Goal: Task Accomplishment & Management: Manage account settings

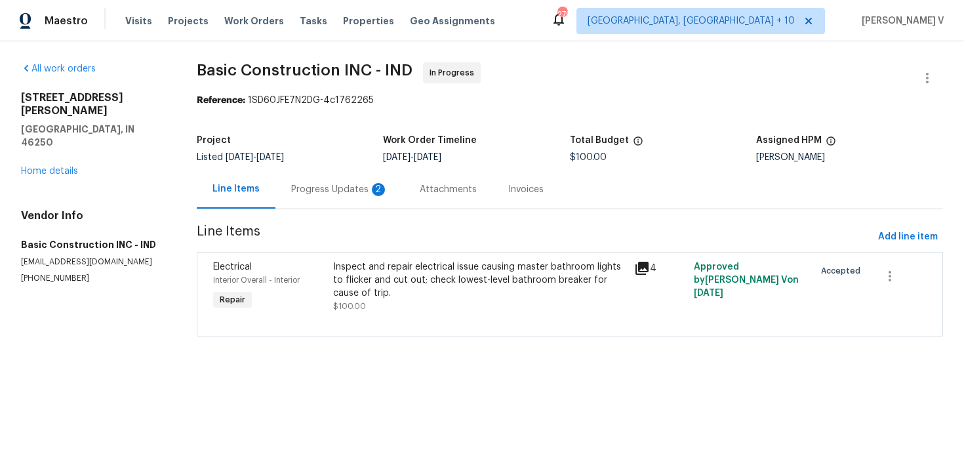
click at [322, 185] on div "Progress Updates 2" at bounding box center [339, 189] width 97 height 13
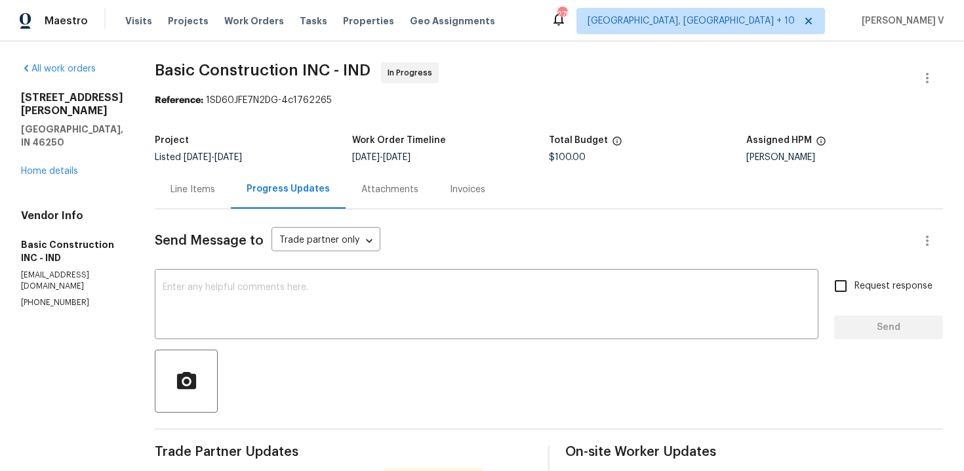
click at [178, 192] on div "Line Items" at bounding box center [193, 189] width 45 height 13
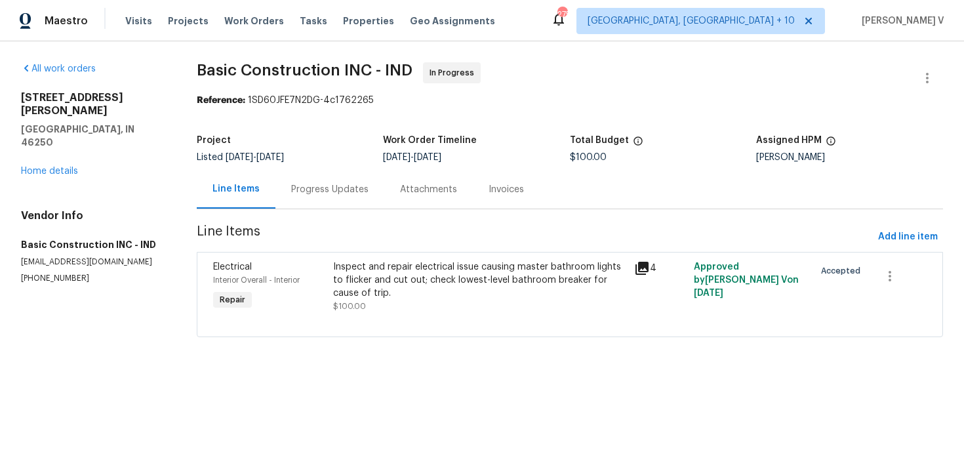
click at [374, 225] on span "Line Items" at bounding box center [535, 237] width 676 height 24
click at [353, 204] on div "Progress Updates" at bounding box center [330, 189] width 109 height 39
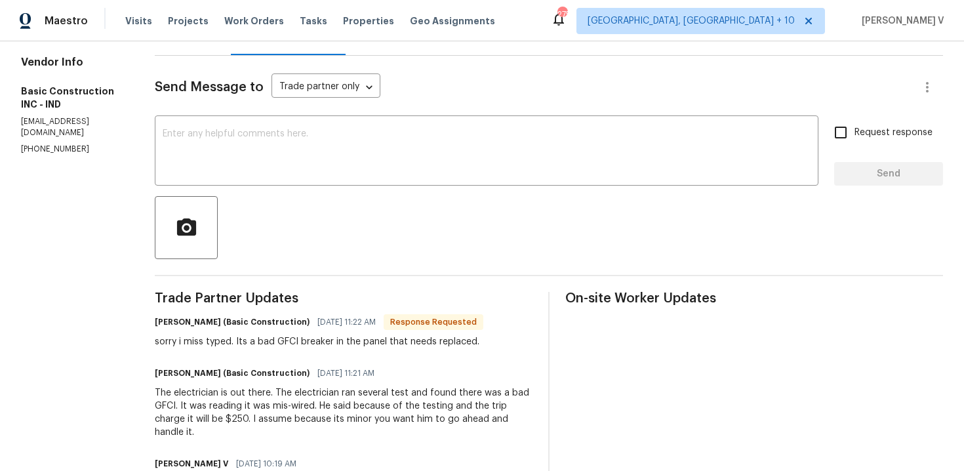
scroll to position [33, 0]
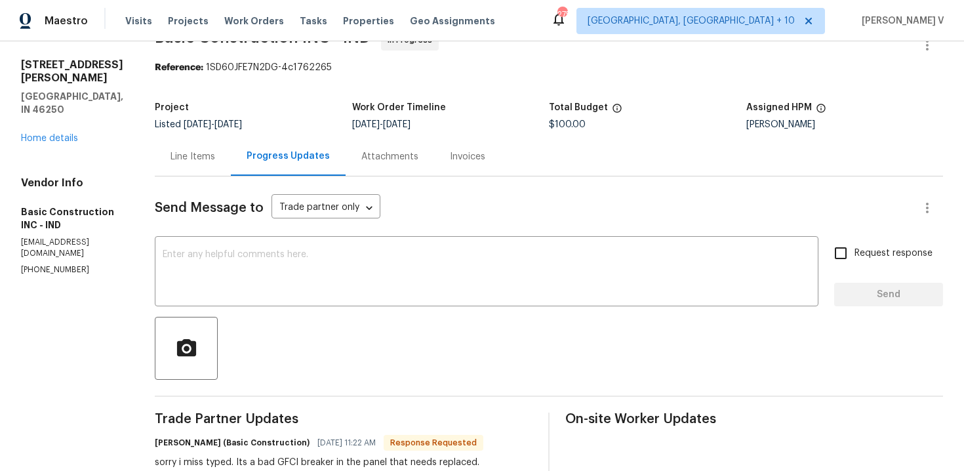
click at [188, 163] on div "Line Items" at bounding box center [193, 156] width 76 height 39
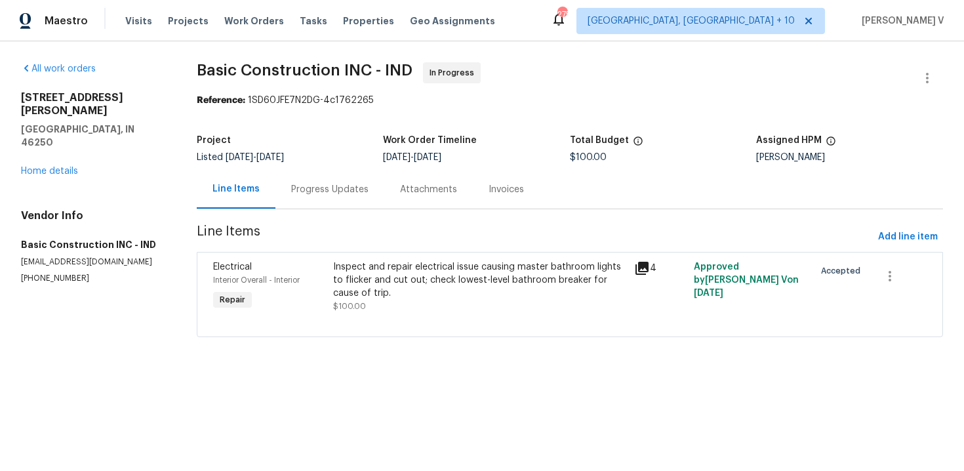
click at [420, 276] on div "Inspect and repair electrical issue causing master bathroom lights to flicker a…" at bounding box center [479, 279] width 293 height 39
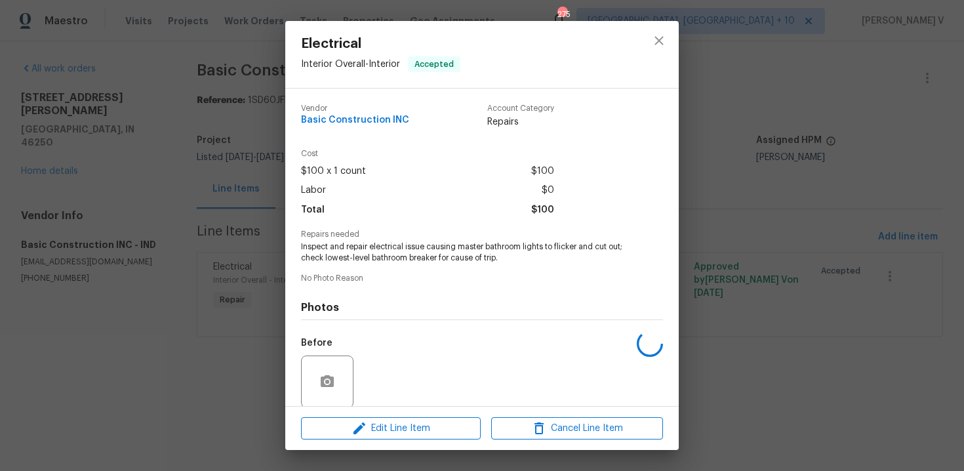
scroll to position [100, 0]
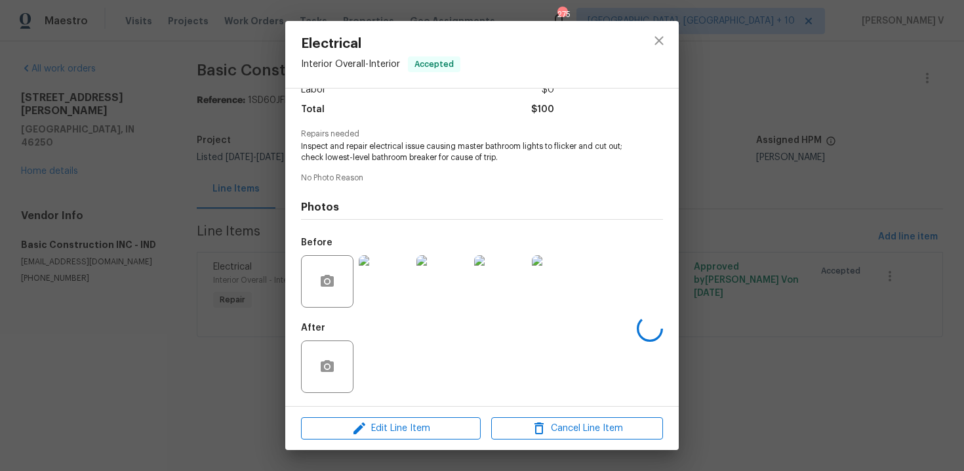
click at [362, 446] on div "Edit Line Item Cancel Line Item" at bounding box center [482, 429] width 394 height 44
click at [377, 432] on span "Edit Line Item" at bounding box center [391, 429] width 172 height 16
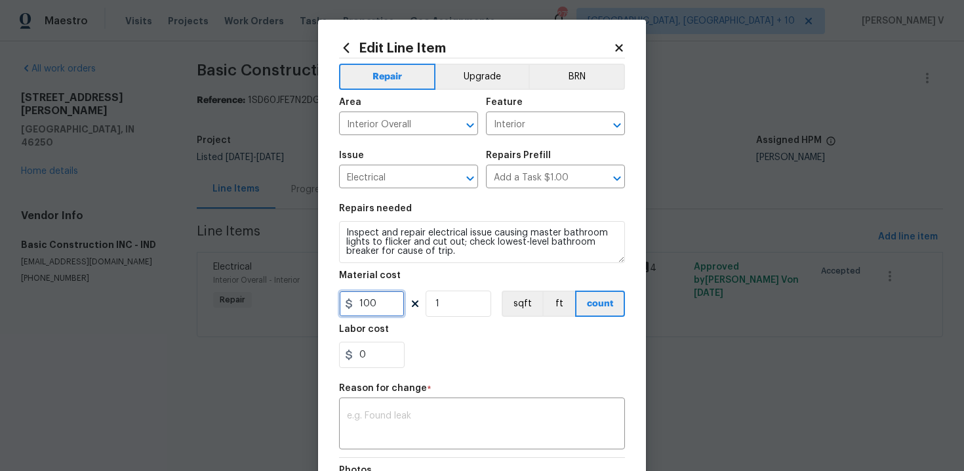
click at [382, 306] on input "100" at bounding box center [372, 304] width 66 height 26
type input "250"
click at [423, 407] on div "x ​" at bounding box center [482, 425] width 286 height 49
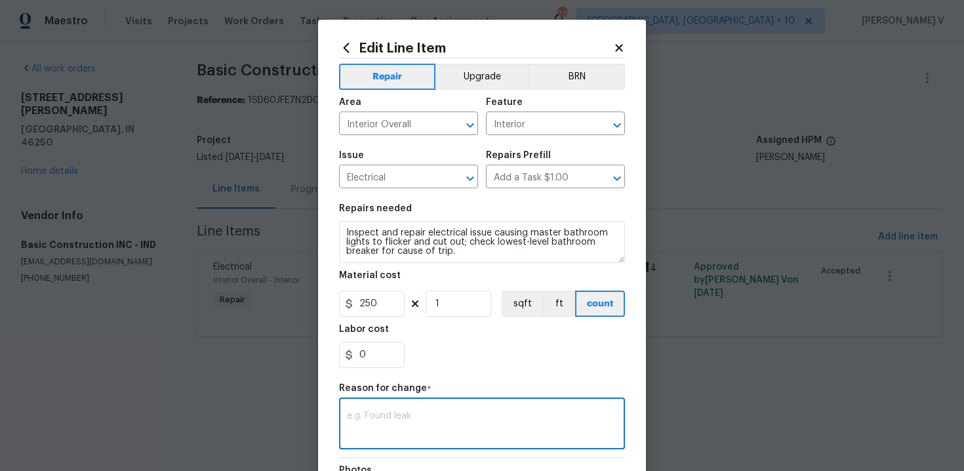
paste textarea "(DV) Updated per vendor’s final cost."
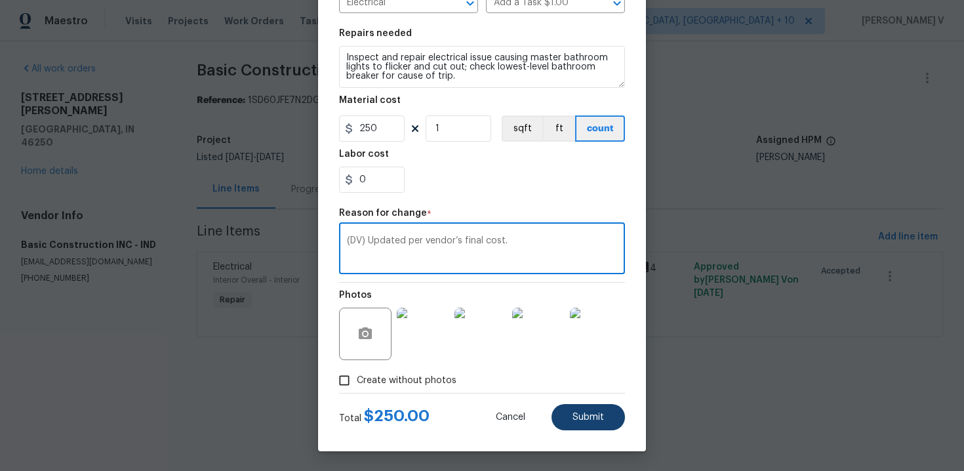
type textarea "(DV) Updated per vendor’s final cost."
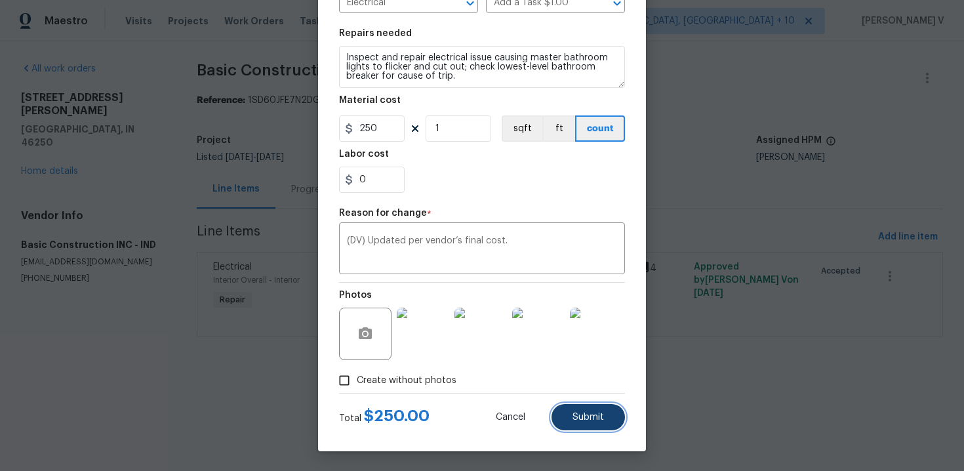
click at [562, 419] on button "Submit" at bounding box center [588, 417] width 73 height 26
click at [905, 374] on html "Maestro Visits Projects Work Orders Tasks Properties Geo Assignments 275 Cincin…" at bounding box center [482, 187] width 964 height 374
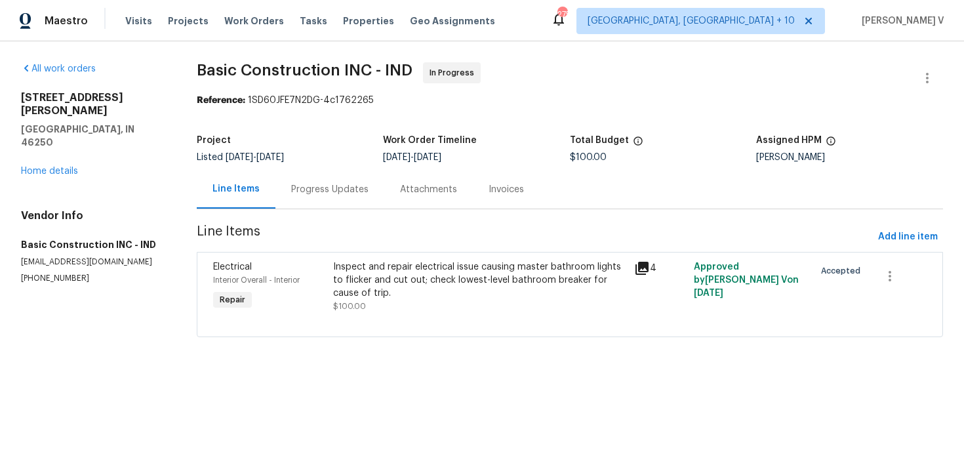
scroll to position [0, 0]
click at [905, 374] on html "Maestro Visits Projects Work Orders Tasks Properties Geo Assignments 275 Cincin…" at bounding box center [482, 187] width 964 height 374
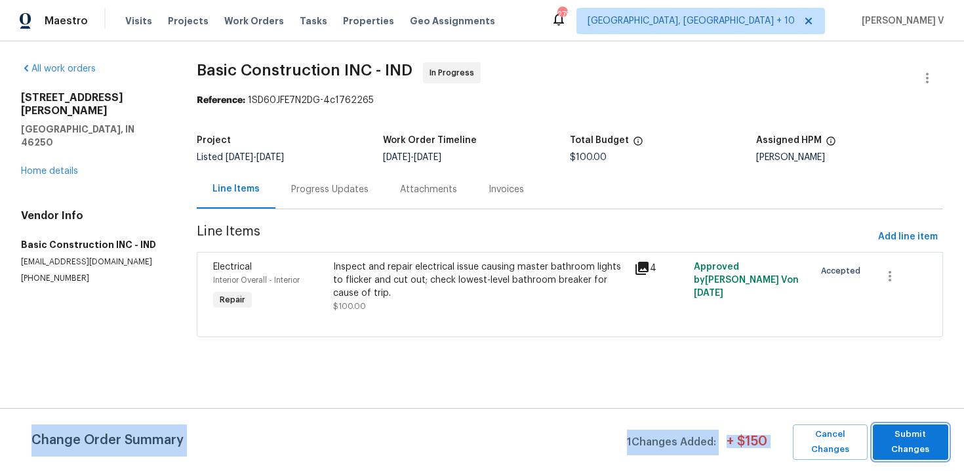
click at [905, 440] on span "Submit Changes" at bounding box center [911, 442] width 62 height 30
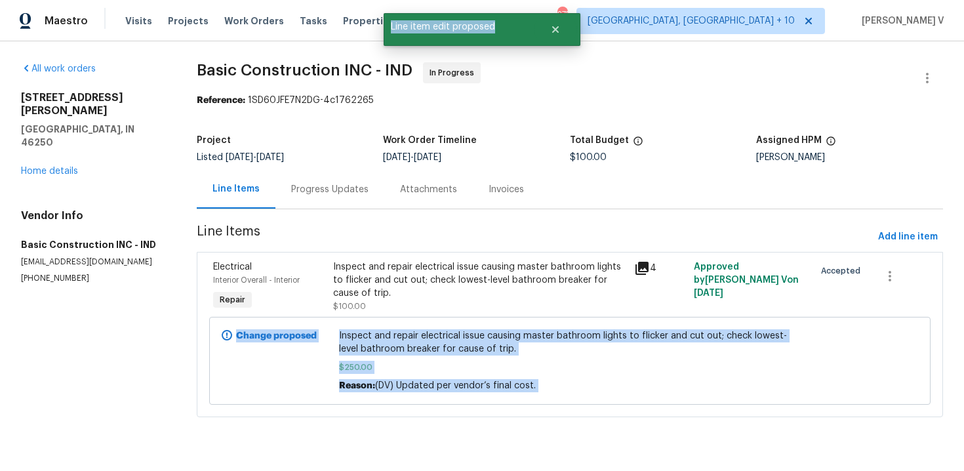
click at [366, 196] on div "Progress Updates" at bounding box center [330, 189] width 109 height 39
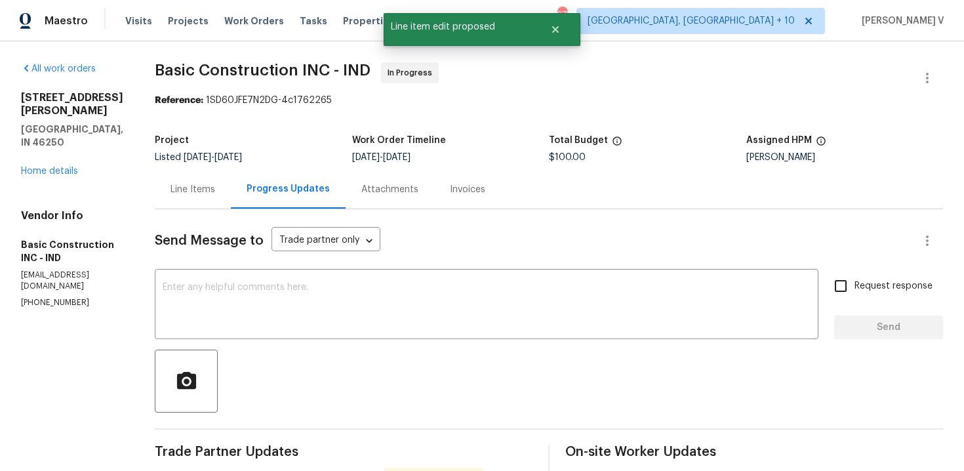
click at [308, 285] on textarea at bounding box center [487, 306] width 648 height 46
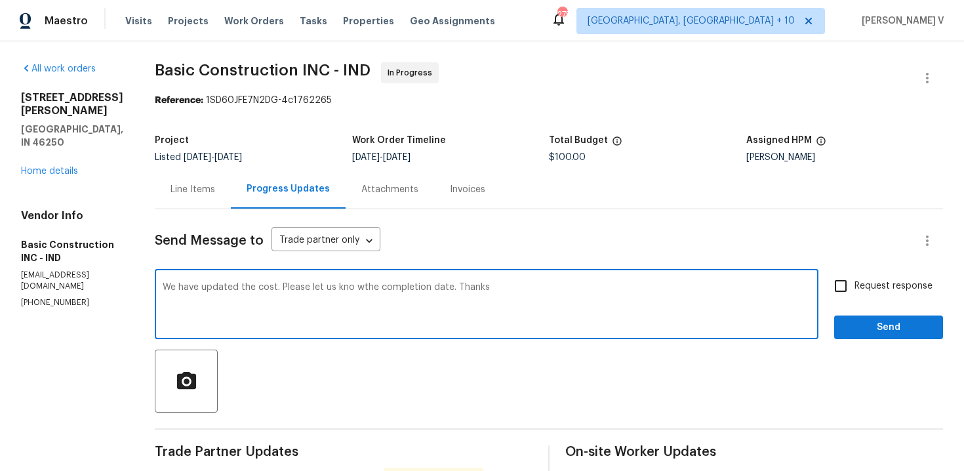
click at [348, 289] on textarea "We have updated the cost. Please let us kno wthe completion date. Thanks" at bounding box center [487, 306] width 648 height 46
type textarea "We have updated the cost. Please let us know the completion date. Thanks"
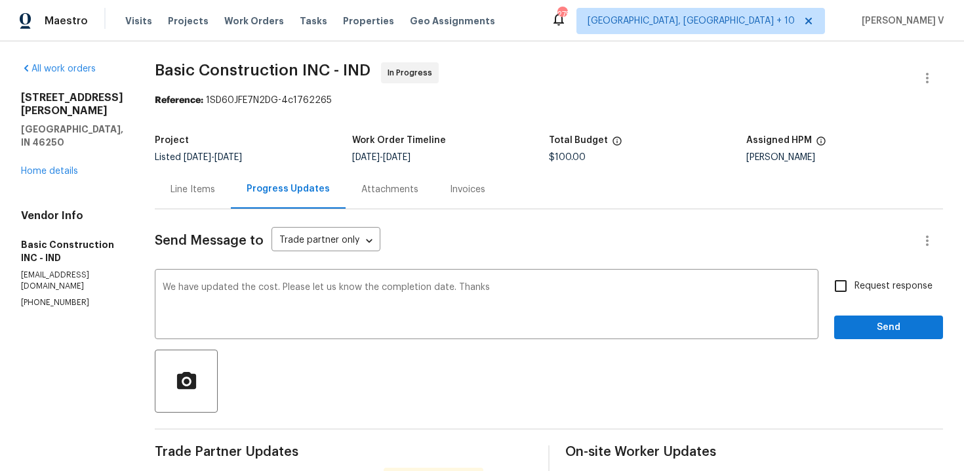
click at [889, 281] on span "Request response" at bounding box center [894, 286] width 78 height 14
click at [855, 281] on input "Request response" at bounding box center [841, 286] width 28 height 28
checkbox input "true"
click at [863, 313] on div "Request response Send" at bounding box center [889, 305] width 109 height 67
click at [863, 334] on span "Send" at bounding box center [889, 328] width 88 height 16
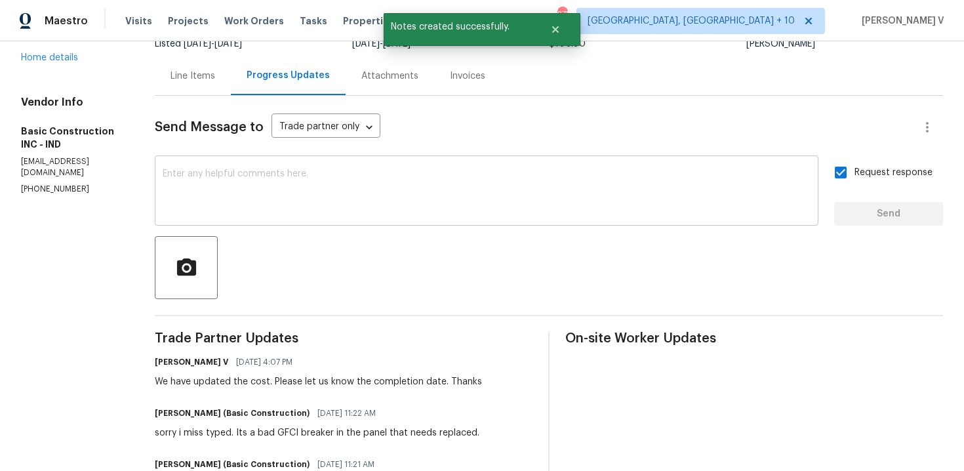
scroll to position [218, 0]
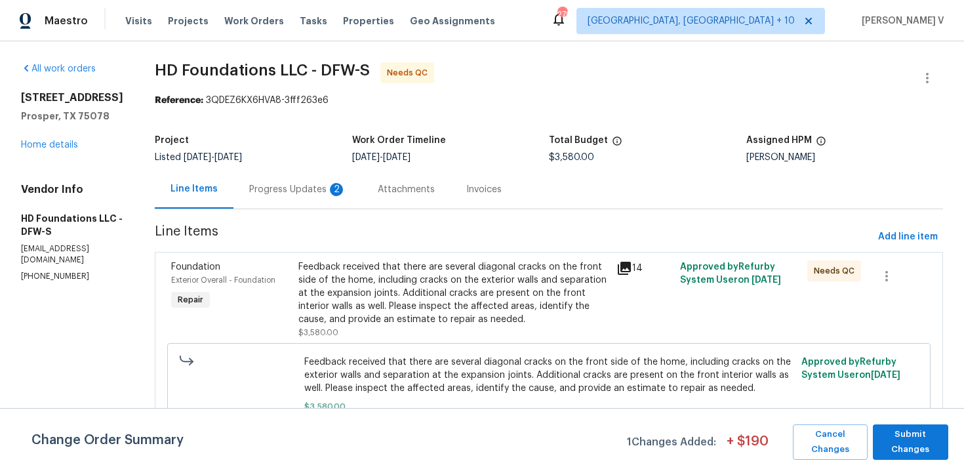
click at [326, 157] on div "Listed 8/26/2025 - 9/10/2025" at bounding box center [253, 157] width 197 height 9
click at [321, 177] on div "Progress Updates 2" at bounding box center [298, 189] width 129 height 39
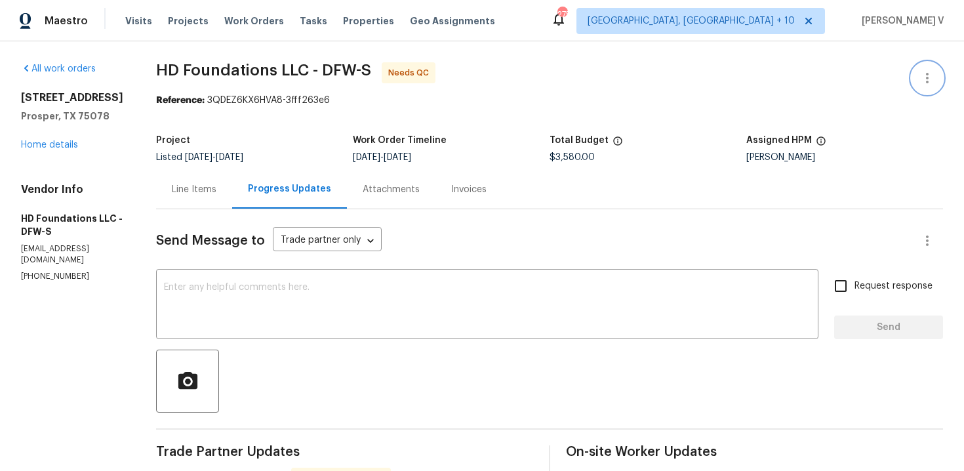
click at [924, 73] on icon "button" at bounding box center [928, 78] width 16 height 16
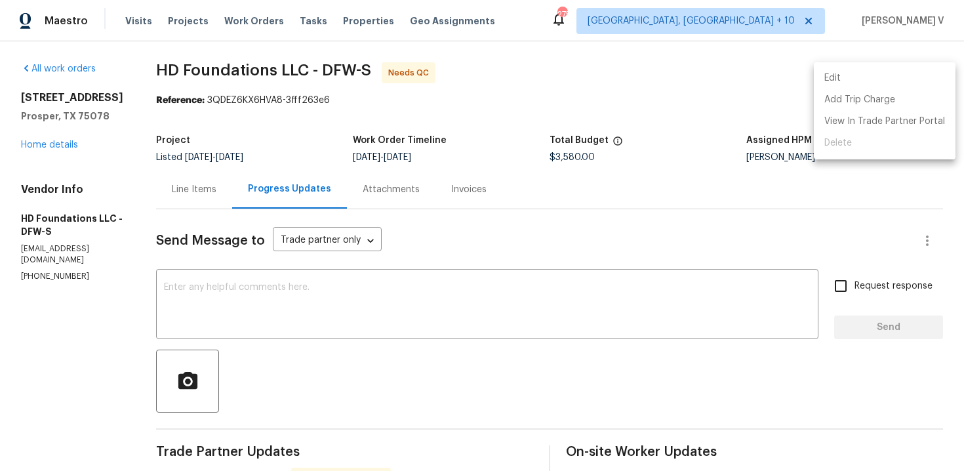
click at [865, 73] on li "Edit" at bounding box center [885, 79] width 142 height 22
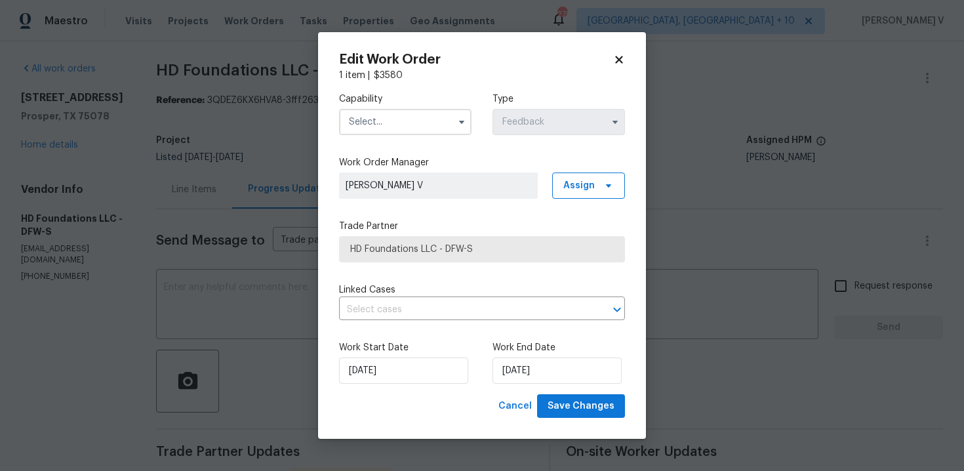
click at [446, 112] on input "text" at bounding box center [405, 122] width 133 height 26
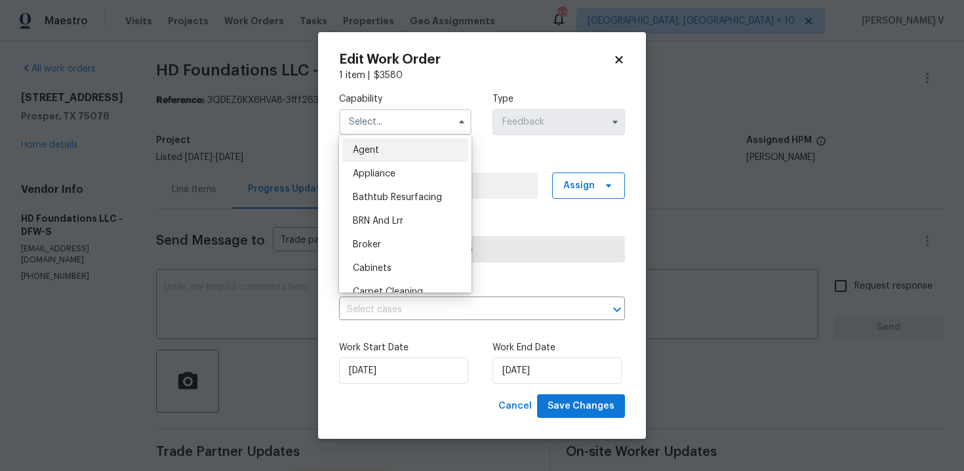
click at [373, 150] on span "Agent" at bounding box center [366, 150] width 26 height 9
type input "Agent"
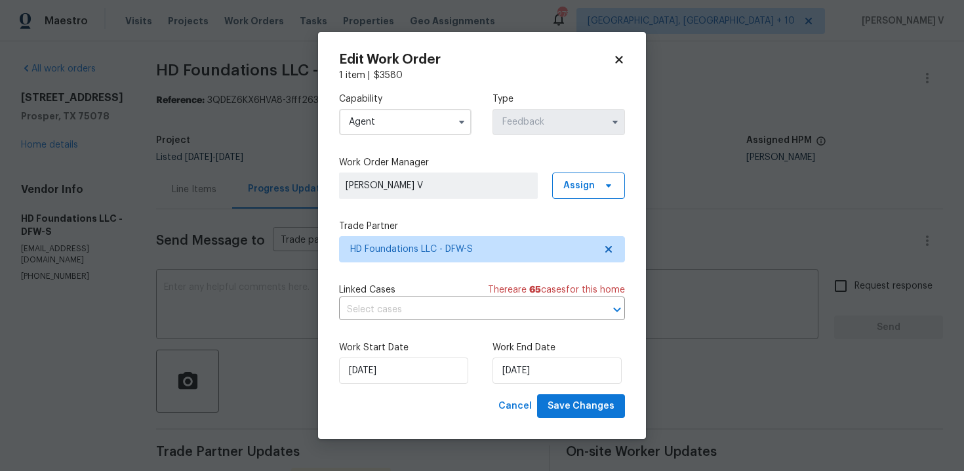
click at [536, 356] on div "Work End Date 28/08/2025" at bounding box center [559, 362] width 133 height 43
click at [536, 363] on input "28/08/2025" at bounding box center [557, 371] width 129 height 26
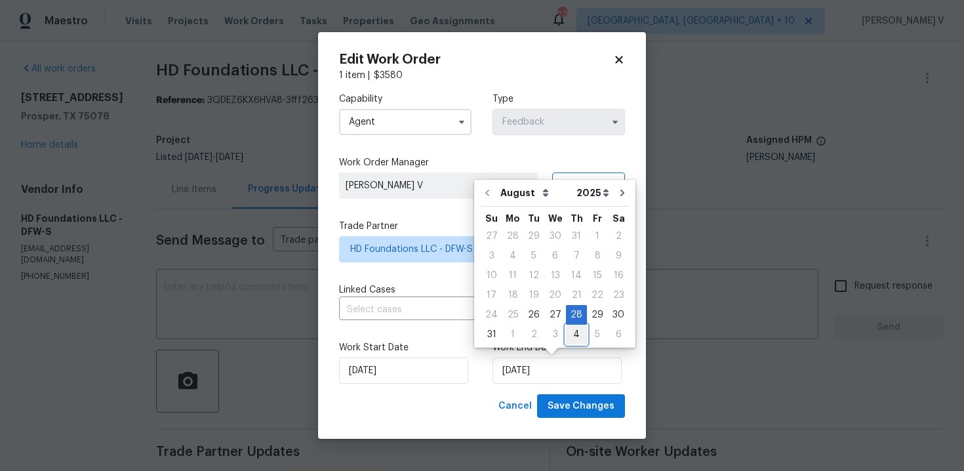
click at [569, 336] on div "4" at bounding box center [576, 334] width 21 height 18
type input "04/09/2025"
select select "8"
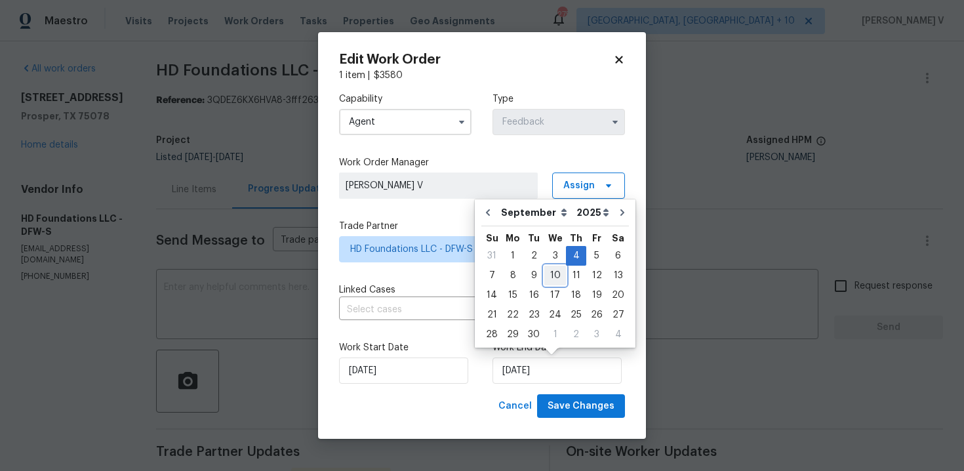
click at [545, 274] on div "10" at bounding box center [556, 275] width 22 height 18
type input "10/09/2025"
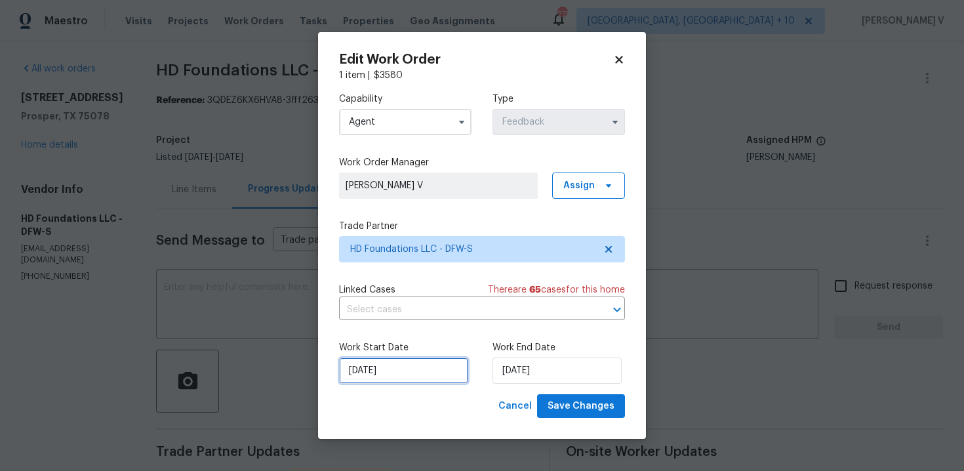
click at [404, 360] on input "26/08/2025" at bounding box center [403, 371] width 129 height 26
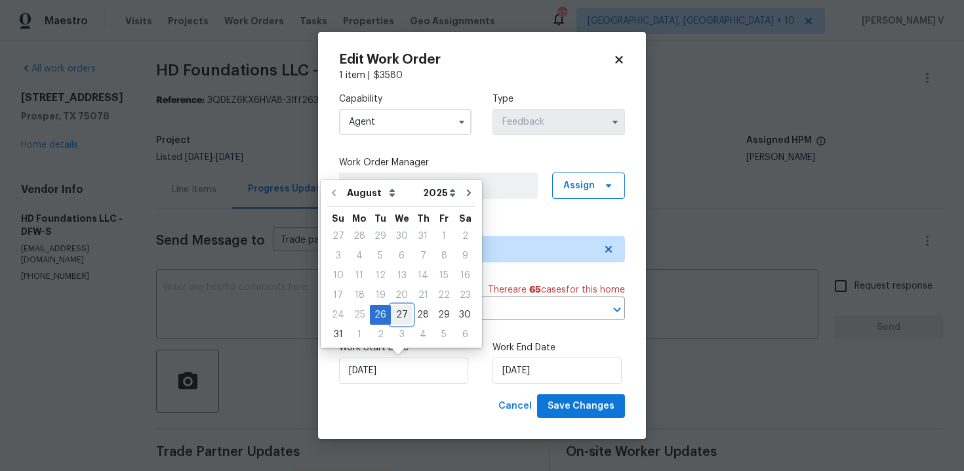
click at [398, 314] on div "27" at bounding box center [402, 315] width 22 height 18
type input "27/08/2025"
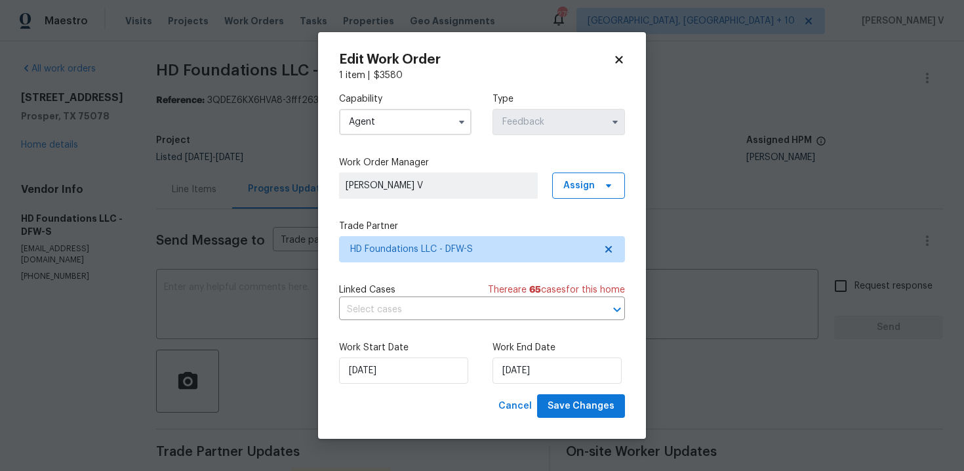
click at [583, 393] on div "Work Start Date 27/08/2025 Work End Date 10/09/2025" at bounding box center [482, 363] width 286 height 64
click at [583, 400] on span "Save Changes" at bounding box center [581, 406] width 67 height 16
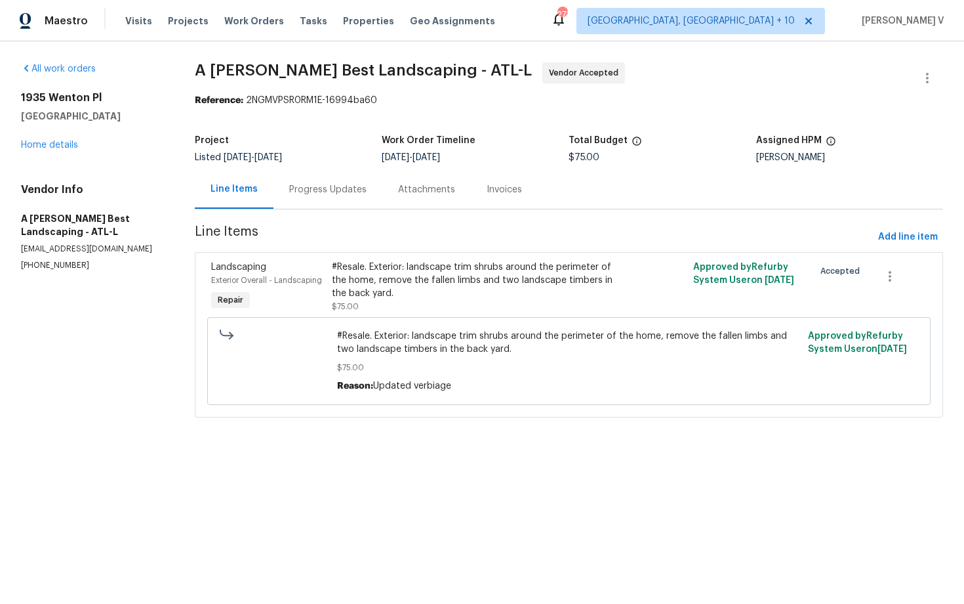
click at [346, 248] on span "Line Items" at bounding box center [534, 237] width 678 height 24
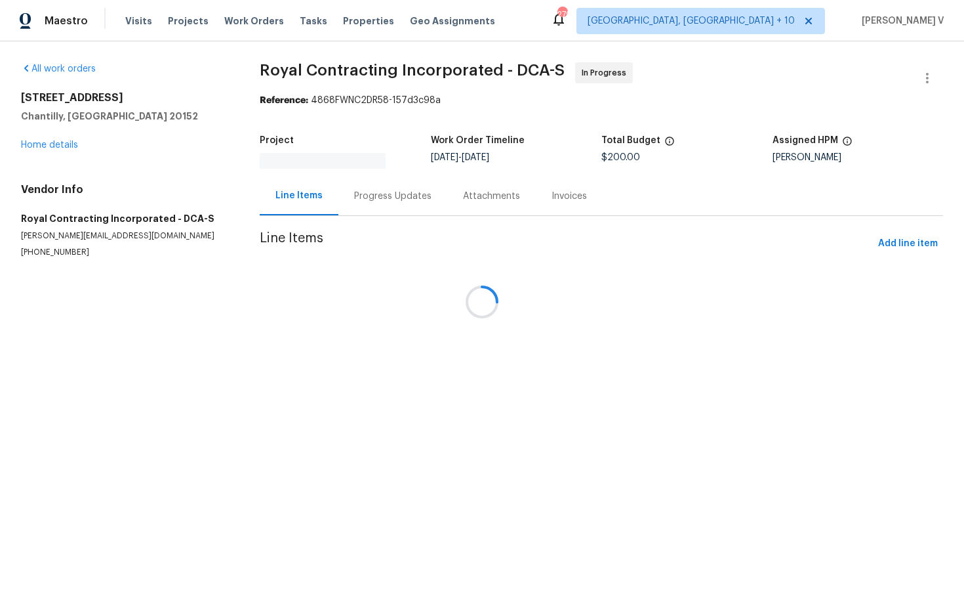
click at [447, 186] on div "Attachments" at bounding box center [491, 195] width 89 height 39
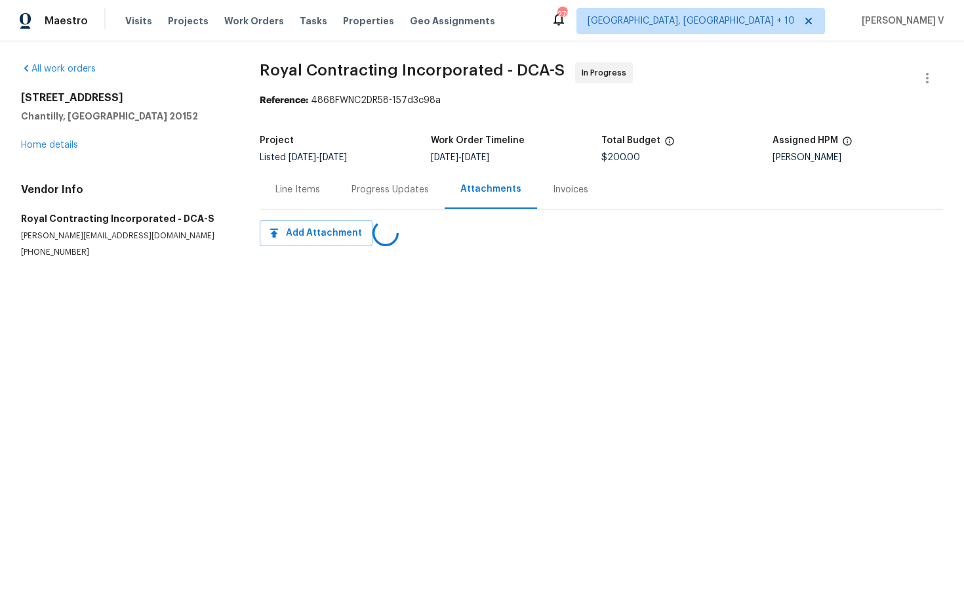
click at [375, 186] on div "Progress Updates" at bounding box center [390, 189] width 77 height 13
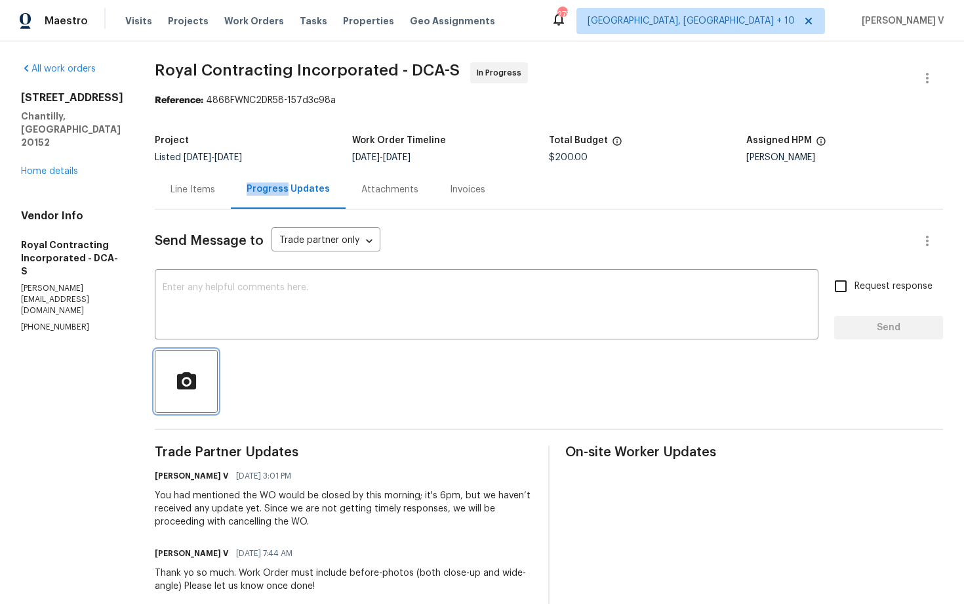
click at [218, 365] on button "button" at bounding box center [186, 381] width 63 height 63
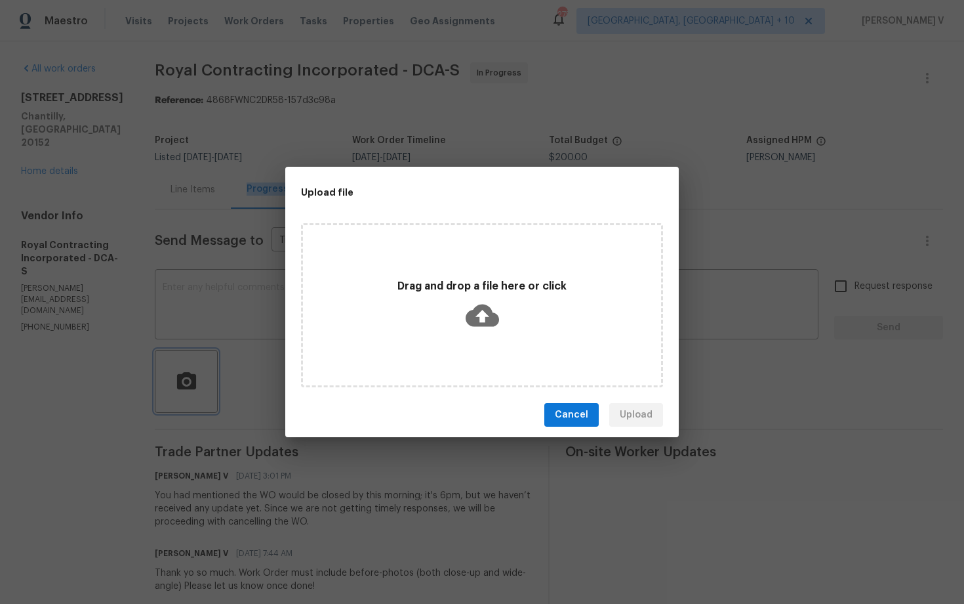
click at [268, 182] on div "Upload file Drag and drop a file here or click Cancel Upload" at bounding box center [482, 302] width 964 height 604
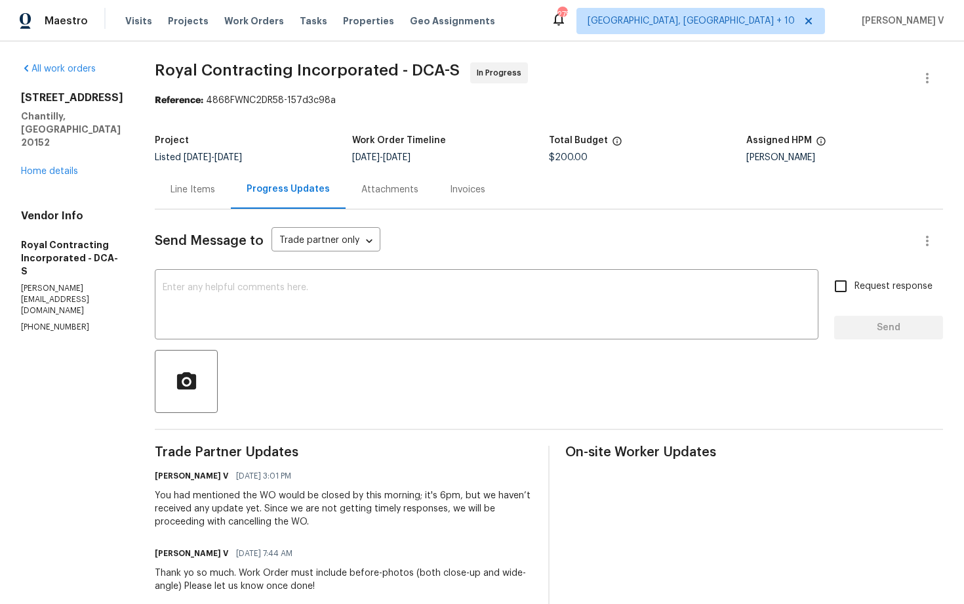
click at [268, 182] on div "Progress Updates" at bounding box center [288, 189] width 115 height 39
click at [70, 167] on link "Home details" at bounding box center [49, 171] width 57 height 9
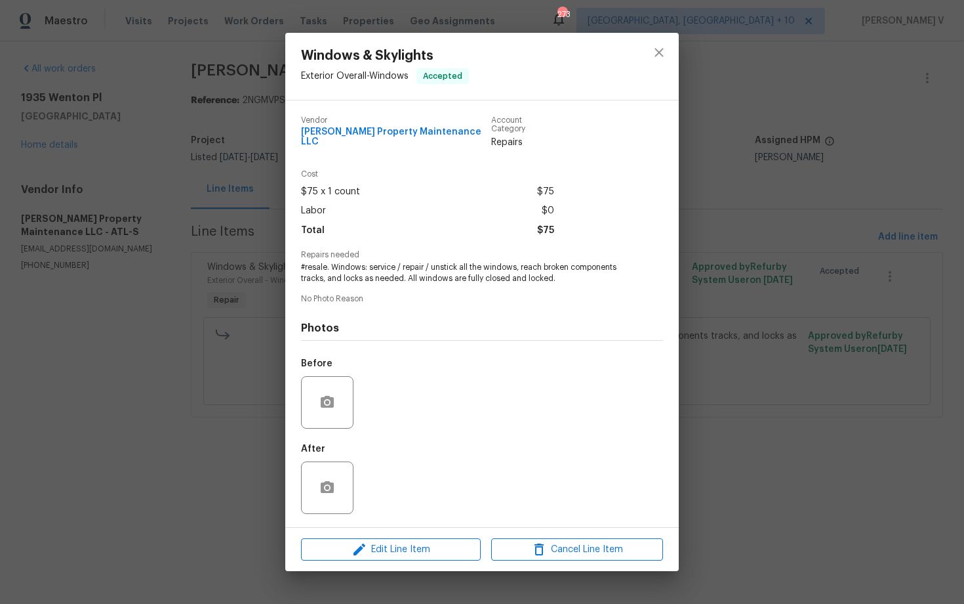
click at [308, 339] on div "Photos Before After" at bounding box center [482, 414] width 362 height 216
click at [231, 212] on div "Windows & Skylights Exterior Overall - Windows Accepted Vendor Glen Property Ma…" at bounding box center [482, 302] width 964 height 604
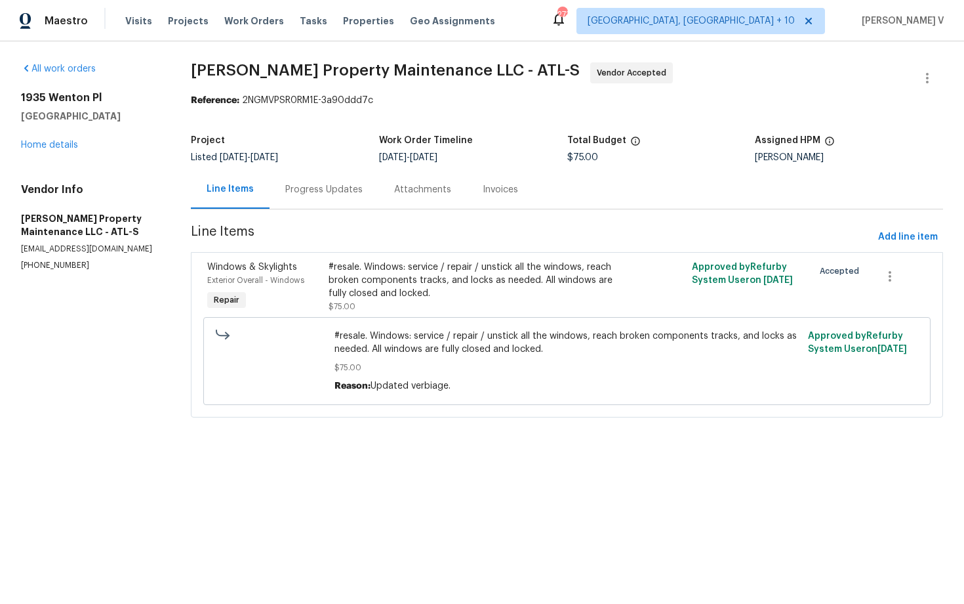
click at [319, 201] on div "Progress Updates" at bounding box center [324, 189] width 109 height 39
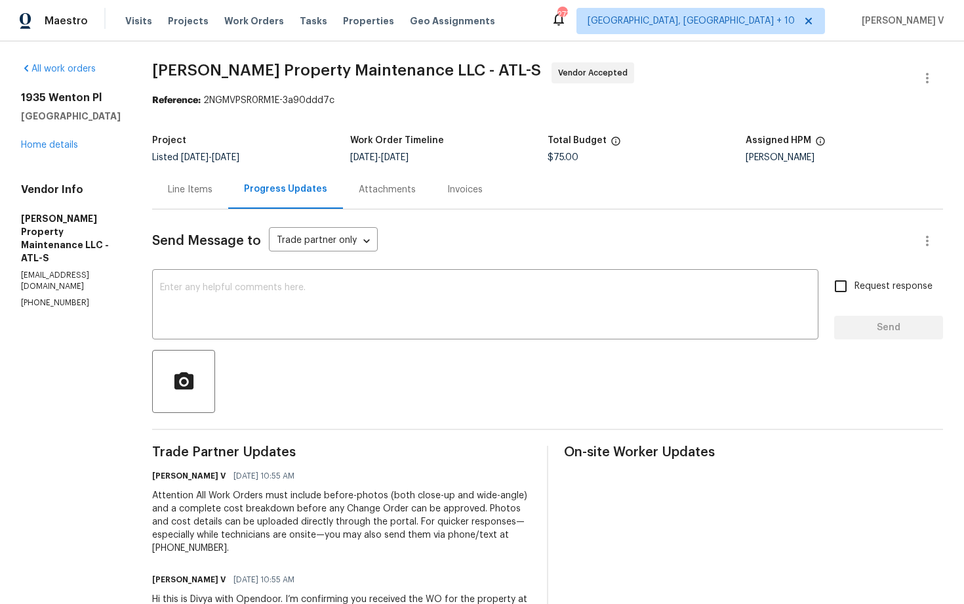
click at [255, 181] on div "Progress Updates" at bounding box center [285, 189] width 115 height 39
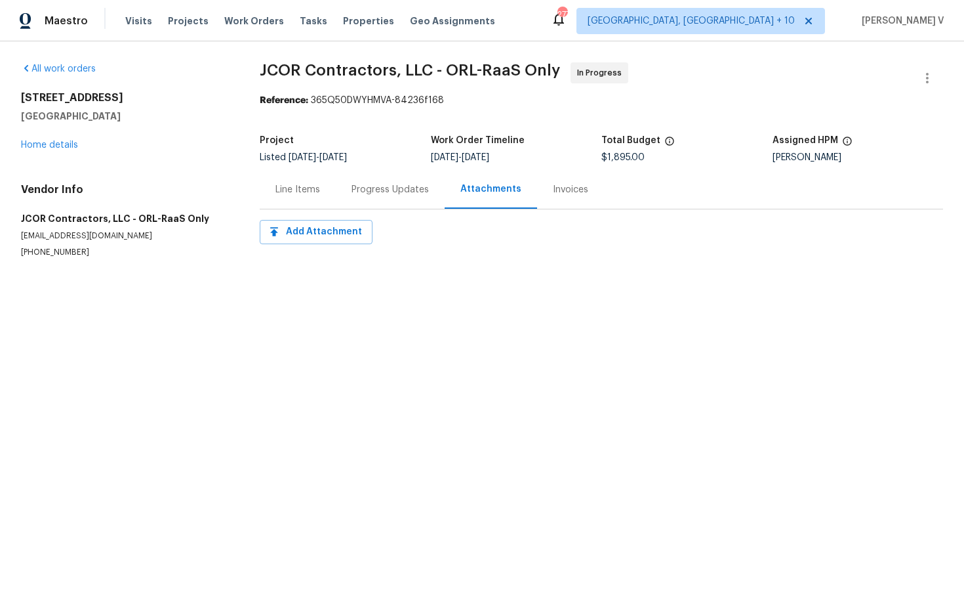
click at [381, 190] on div "Progress Updates" at bounding box center [390, 189] width 77 height 13
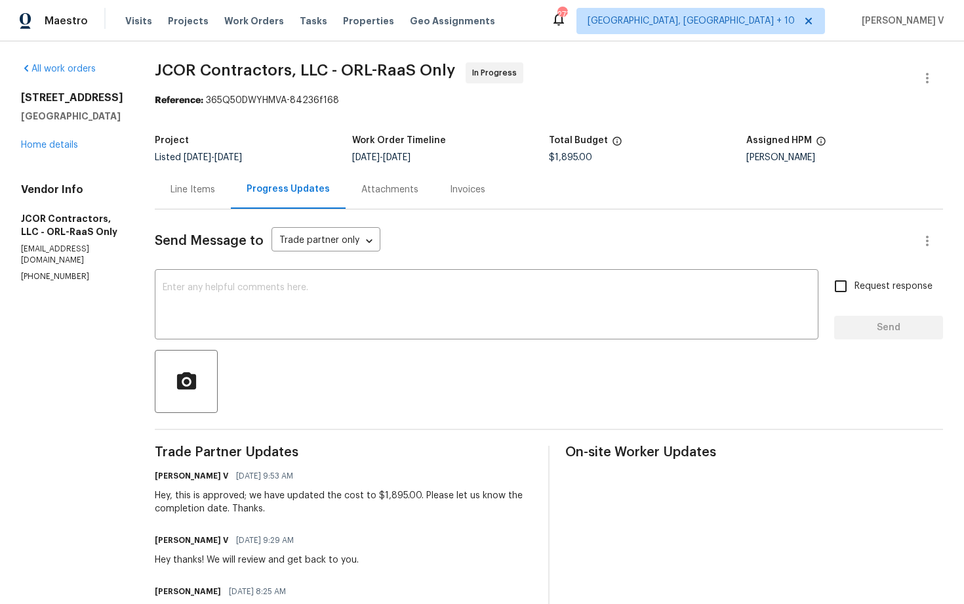
click at [167, 161] on span "Listed [DATE] - [DATE]" at bounding box center [198, 157] width 87 height 9
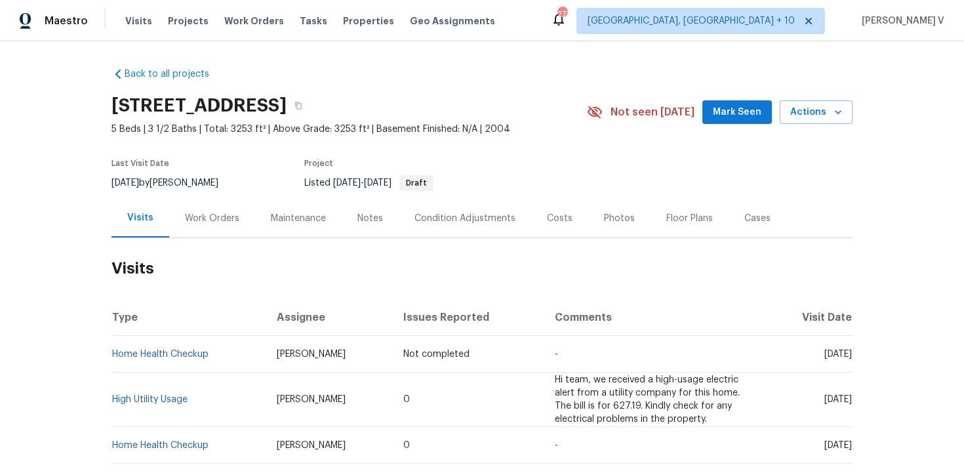
click at [238, 226] on div "Work Orders" at bounding box center [212, 218] width 86 height 39
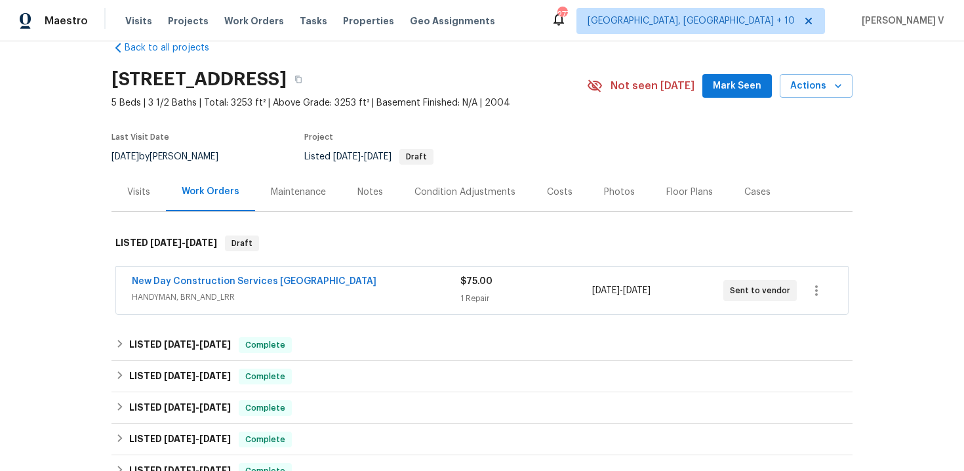
scroll to position [64, 0]
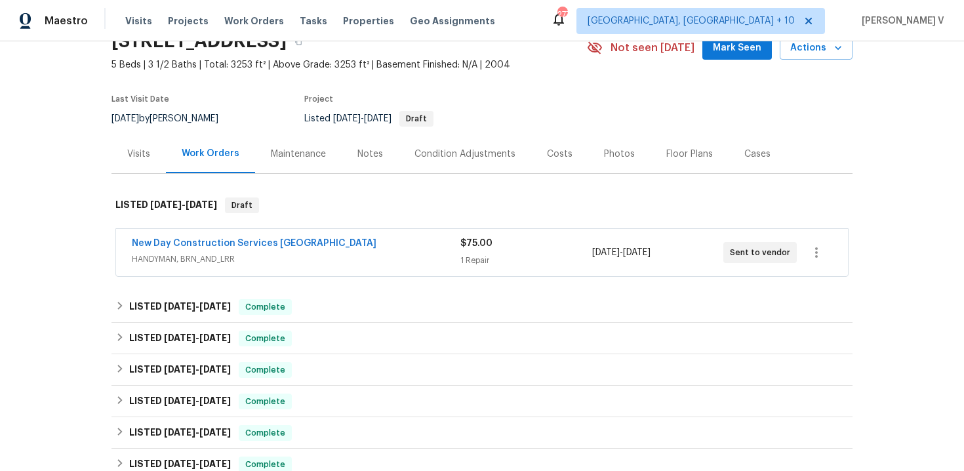
click at [362, 256] on span "HANDYMAN, BRN_AND_LRR" at bounding box center [296, 259] width 329 height 13
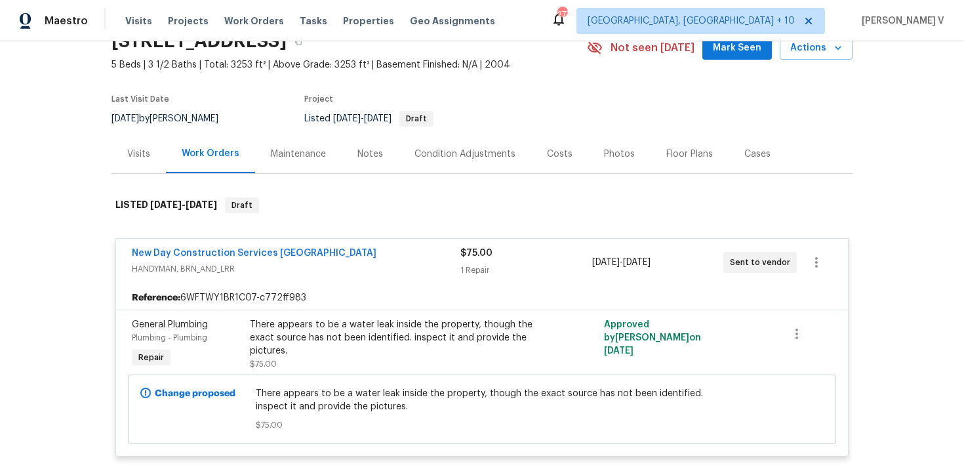
click at [772, 157] on div "Cases" at bounding box center [758, 153] width 58 height 39
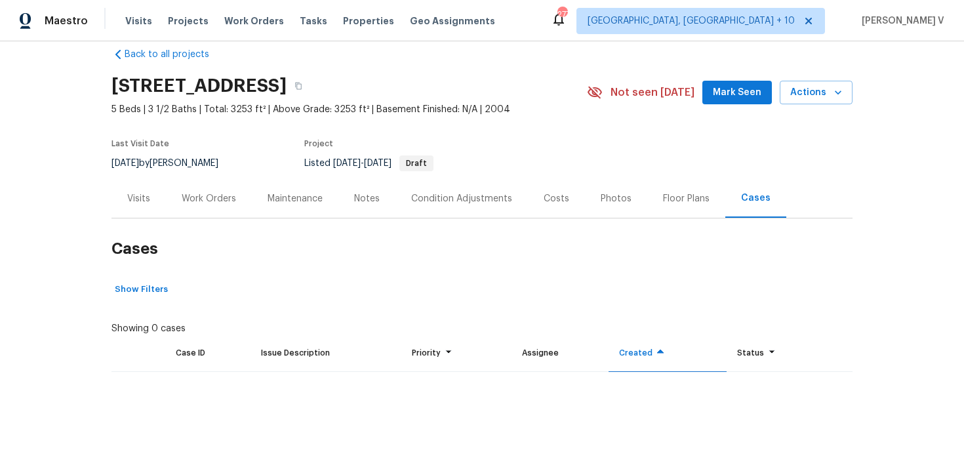
click at [419, 80] on div "[STREET_ADDRESS]" at bounding box center [350, 86] width 476 height 34
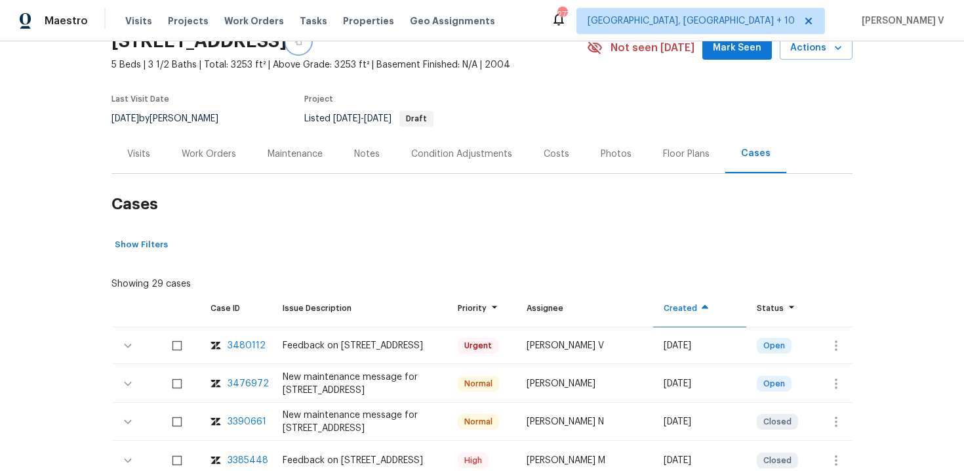
click at [302, 42] on icon "button" at bounding box center [299, 41] width 8 height 8
click at [205, 139] on div "Work Orders" at bounding box center [209, 153] width 86 height 39
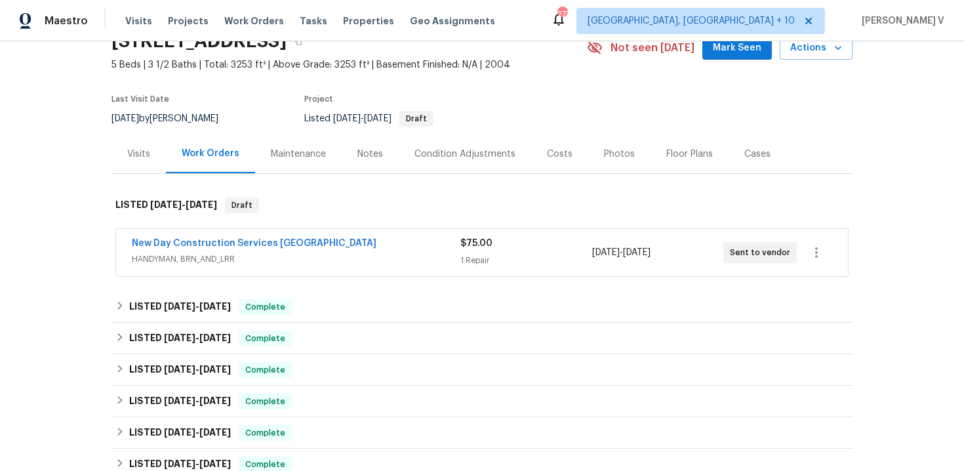
click at [346, 260] on span "HANDYMAN, BRN_AND_LRR" at bounding box center [296, 259] width 329 height 13
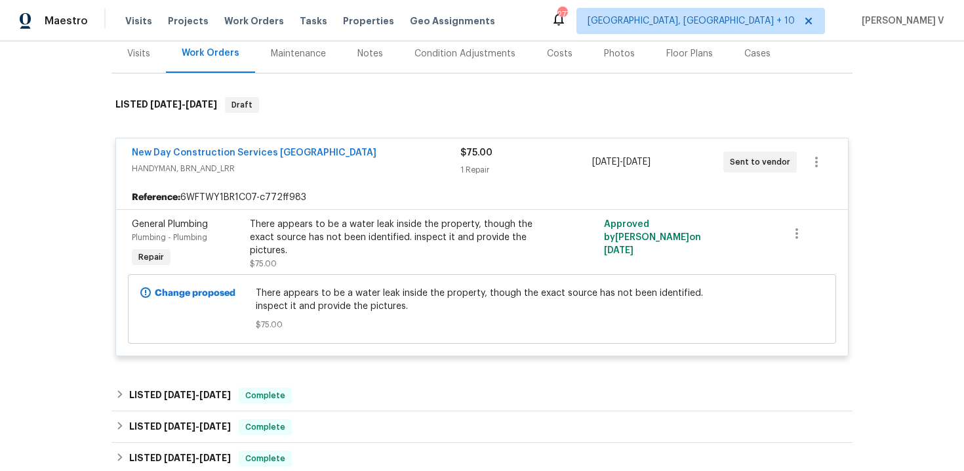
scroll to position [176, 0]
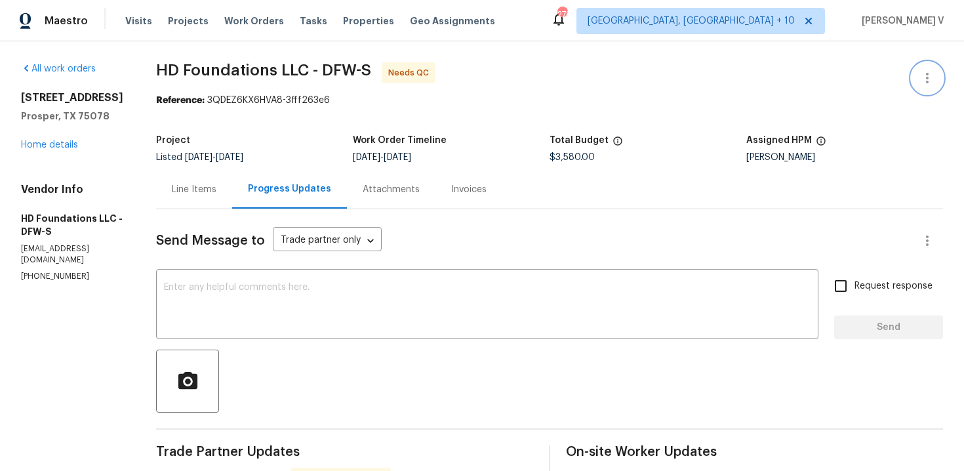
click at [925, 68] on button "button" at bounding box center [927, 77] width 31 height 31
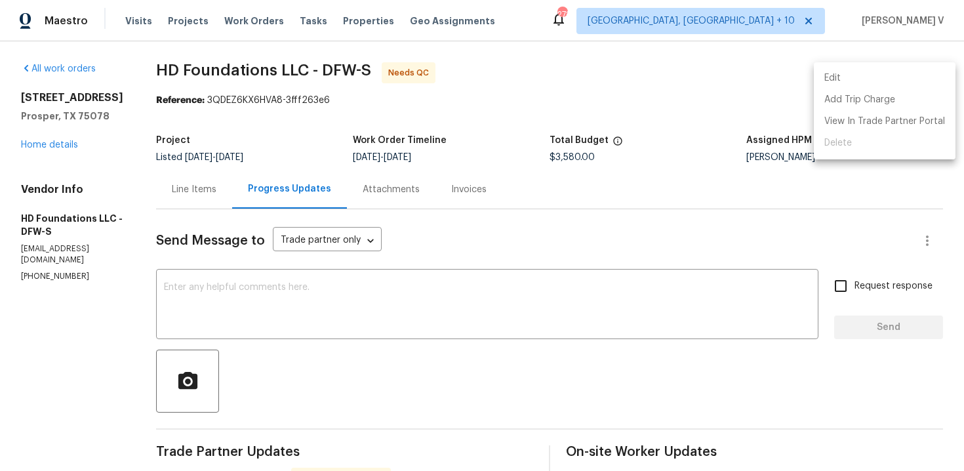
click at [925, 68] on li "Edit" at bounding box center [885, 79] width 142 height 22
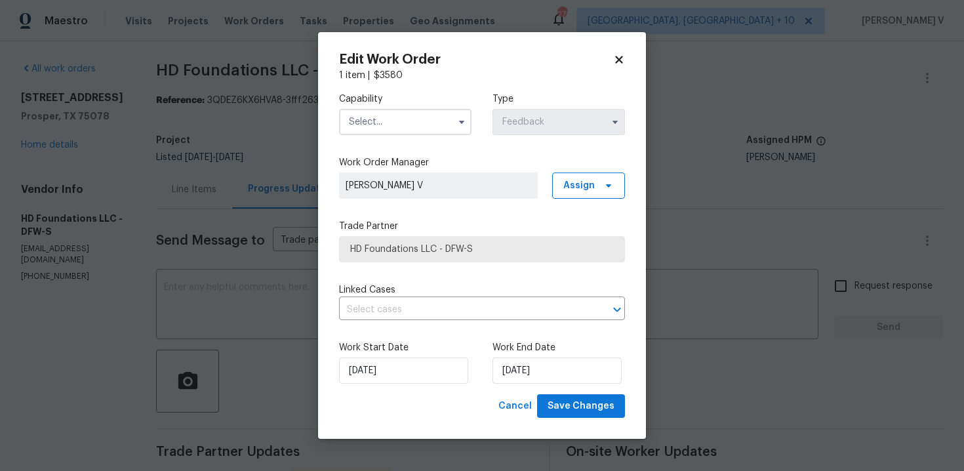
click at [434, 129] on input "text" at bounding box center [405, 122] width 133 height 26
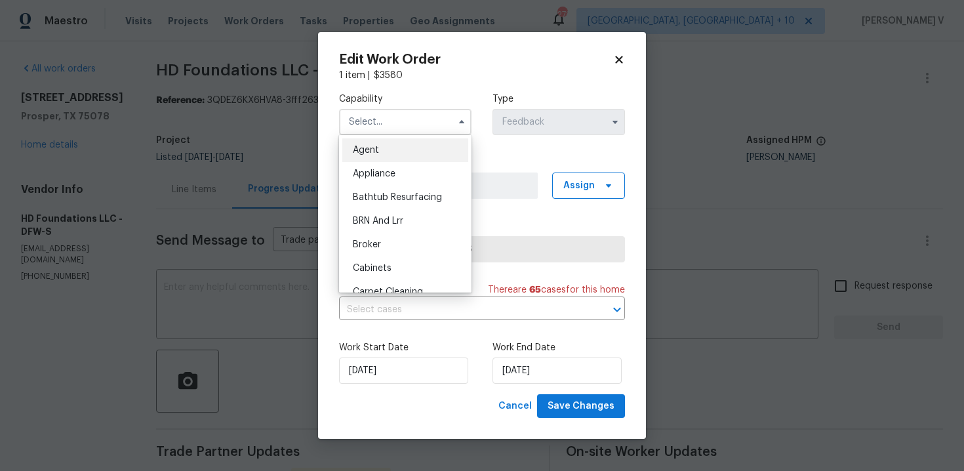
click at [398, 147] on div "Agent" at bounding box center [405, 150] width 126 height 24
type input "Agent"
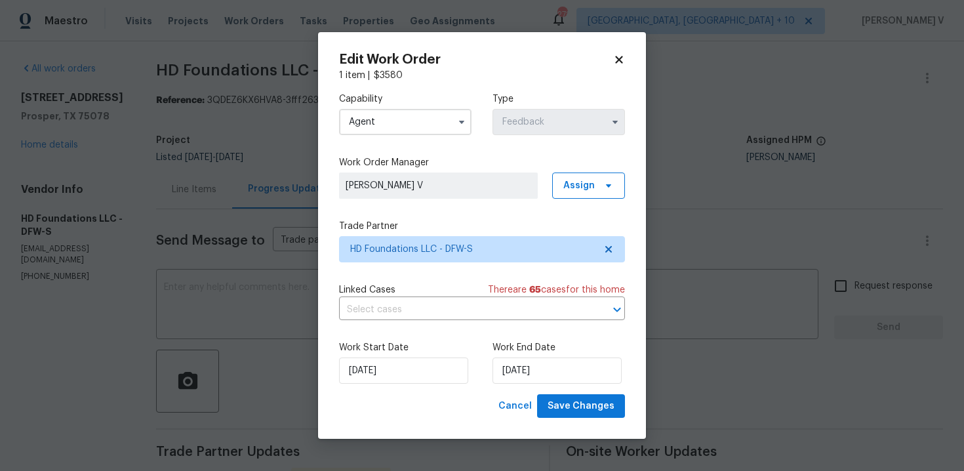
click at [154, 72] on body "Maestro Visits Projects Work Orders Tasks Properties Geo Assignments 278 Cincin…" at bounding box center [482, 235] width 964 height 471
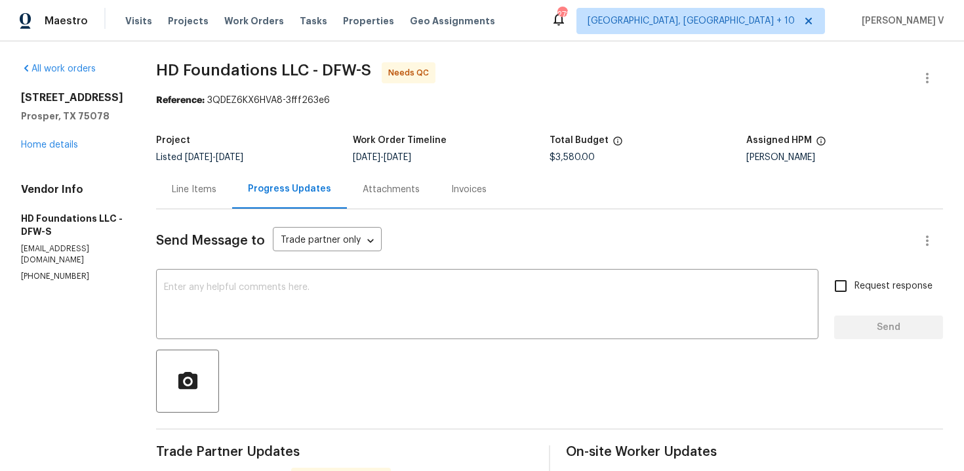
click at [199, 175] on div "Line Items" at bounding box center [194, 189] width 76 height 39
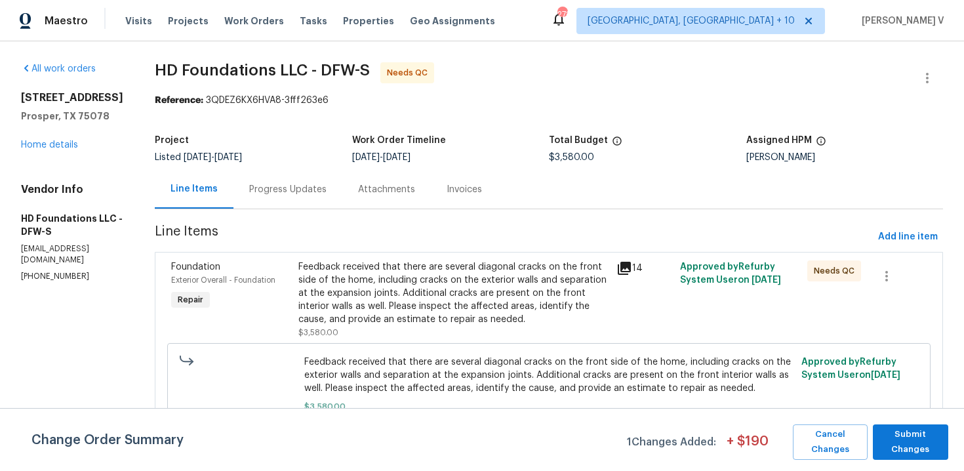
click at [473, 283] on div "Feedback received that there are several diagonal cracks on the front side of t…" at bounding box center [454, 293] width 310 height 66
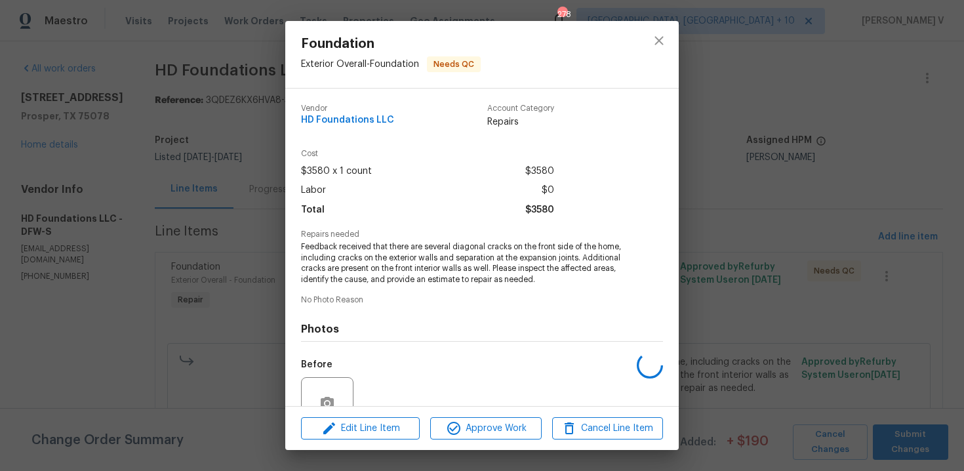
scroll to position [122, 0]
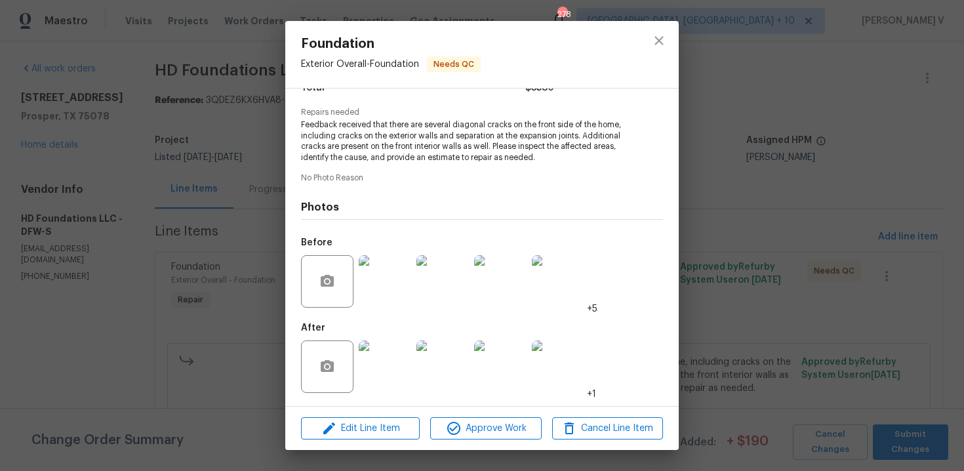
click at [398, 379] on img at bounding box center [385, 367] width 52 height 52
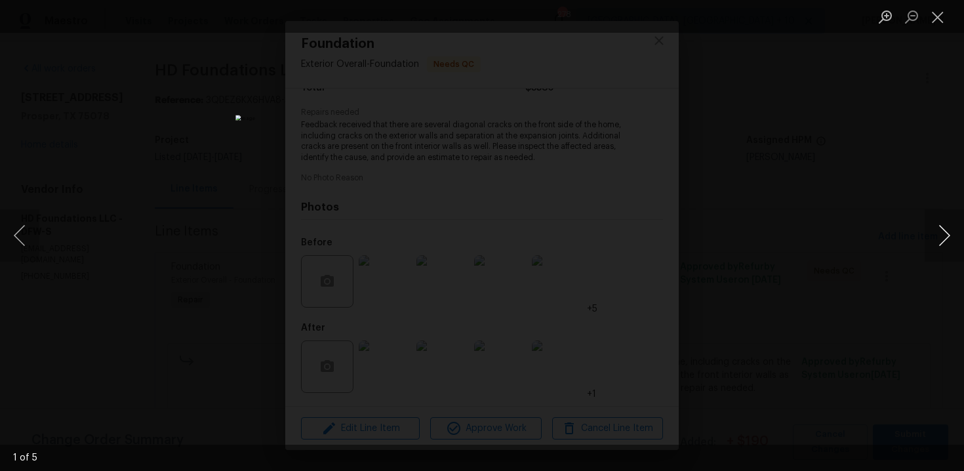
click at [945, 236] on button "Next image" at bounding box center [944, 235] width 39 height 52
click at [911, 107] on div "Lightbox" at bounding box center [482, 235] width 964 height 471
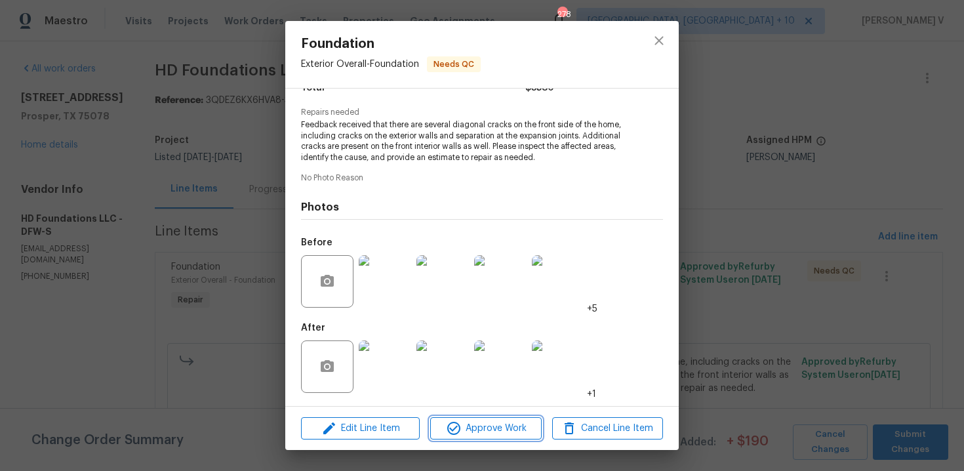
click at [485, 434] on span "Approve Work" at bounding box center [485, 429] width 103 height 16
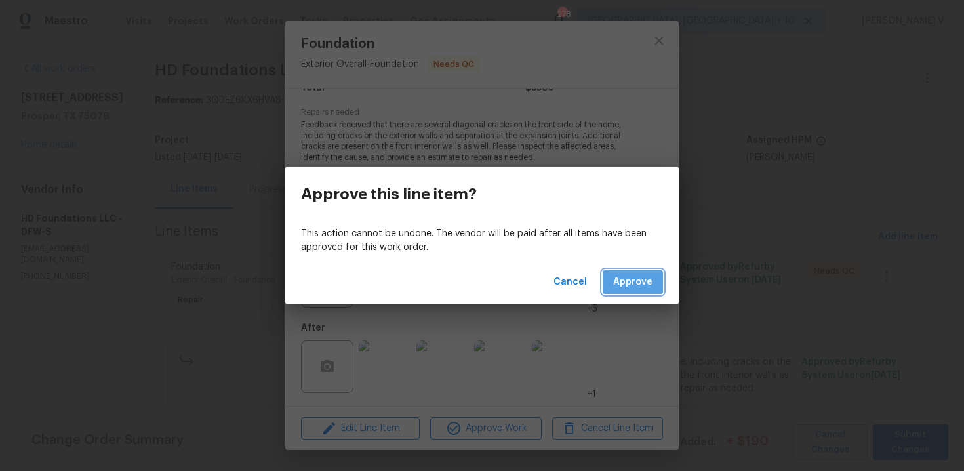
click at [640, 285] on span "Approve" at bounding box center [632, 282] width 39 height 16
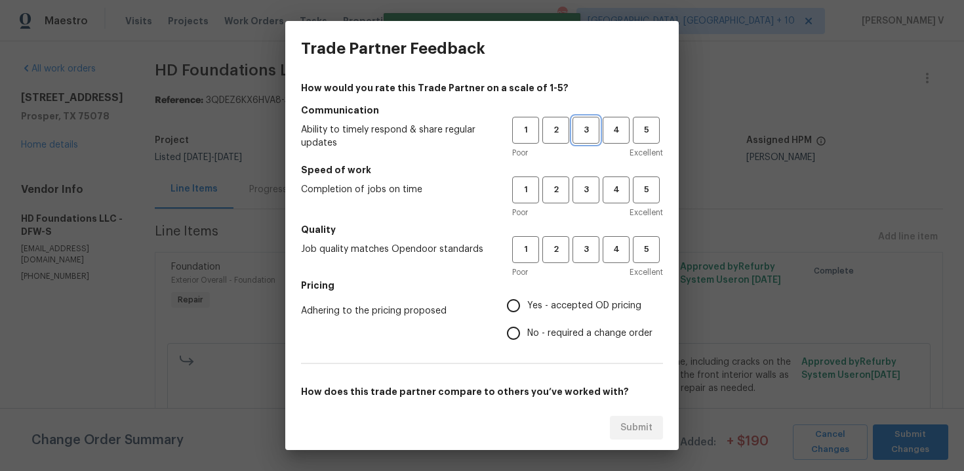
click at [585, 133] on span "3" at bounding box center [586, 130] width 24 height 15
click at [585, 195] on span "3" at bounding box center [586, 189] width 24 height 15
click at [585, 251] on span "3" at bounding box center [586, 249] width 24 height 15
click at [526, 356] on div "How would you rate this Trade Partner on a scale of 1-5? Communication Ability …" at bounding box center [482, 338] width 362 height 514
click at [523, 343] on input "No - required a change order" at bounding box center [514, 334] width 28 height 28
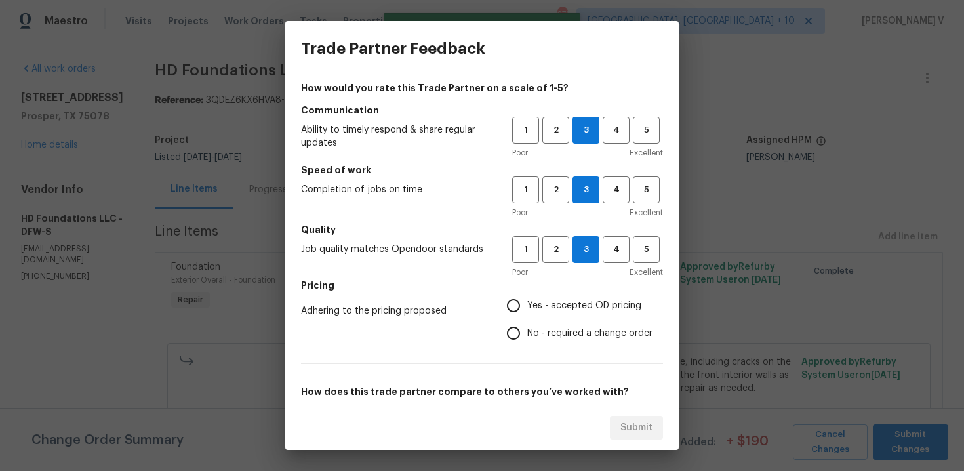
radio input "true"
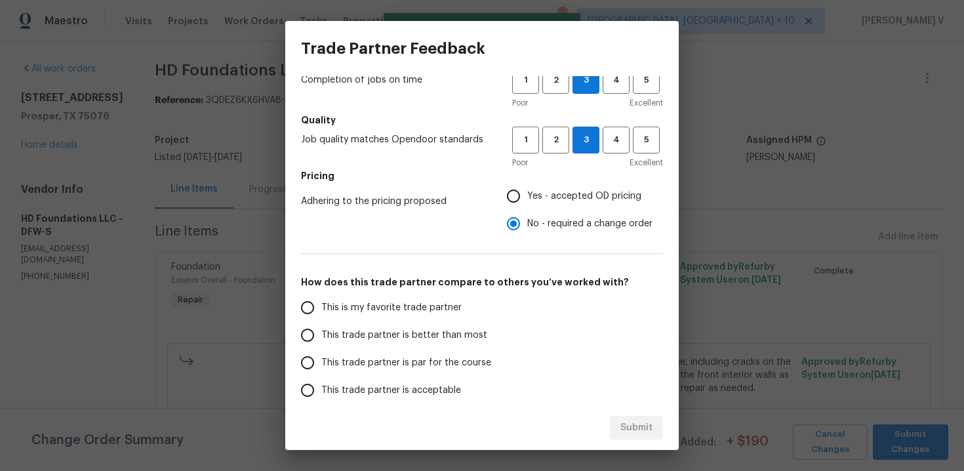
click at [453, 342] on label "This trade partner is better than most" at bounding box center [397, 335] width 207 height 28
click at [321, 342] on input "This trade partner is better than most" at bounding box center [308, 335] width 28 height 28
click at [620, 412] on div "Submit" at bounding box center [482, 427] width 394 height 45
click at [633, 427] on span "Submit" at bounding box center [637, 428] width 32 height 16
radio input "true"
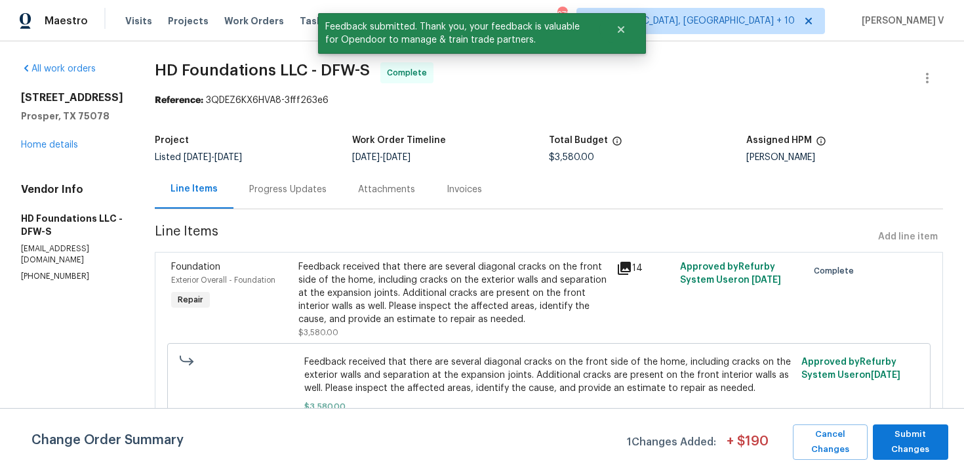
click at [283, 184] on div "Progress Updates" at bounding box center [287, 189] width 77 height 13
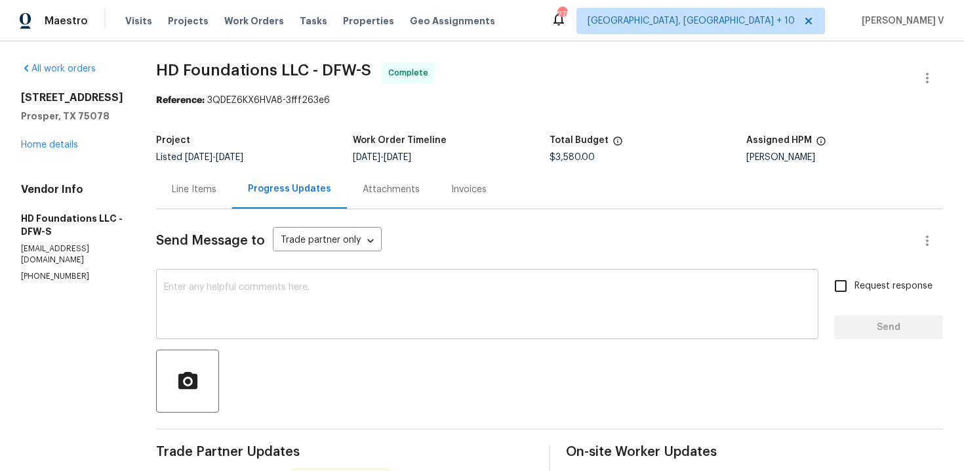
click at [331, 338] on div "x ​" at bounding box center [487, 305] width 663 height 67
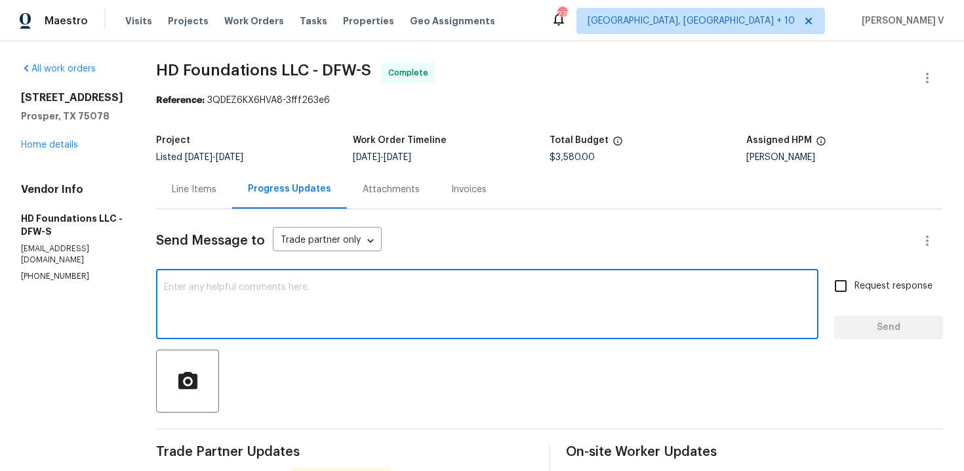
paste textarea "Hey, the work order has been approved. Thanks for the job :)"
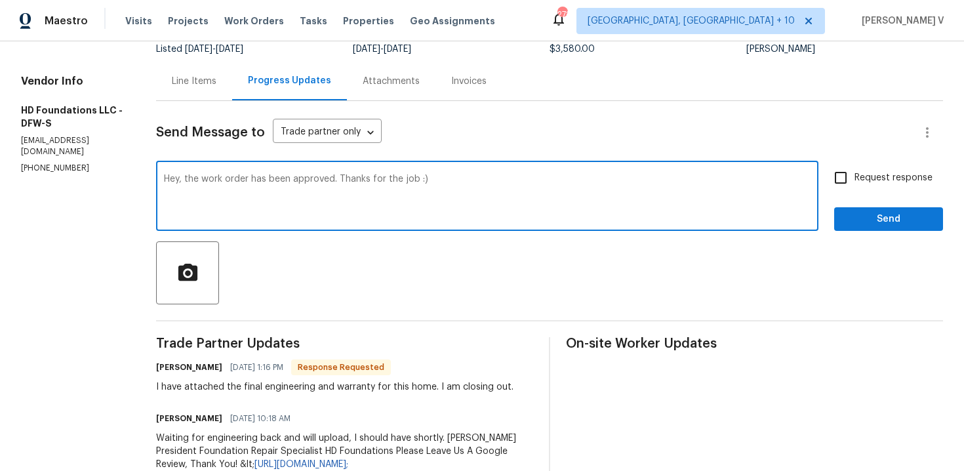
scroll to position [122, 0]
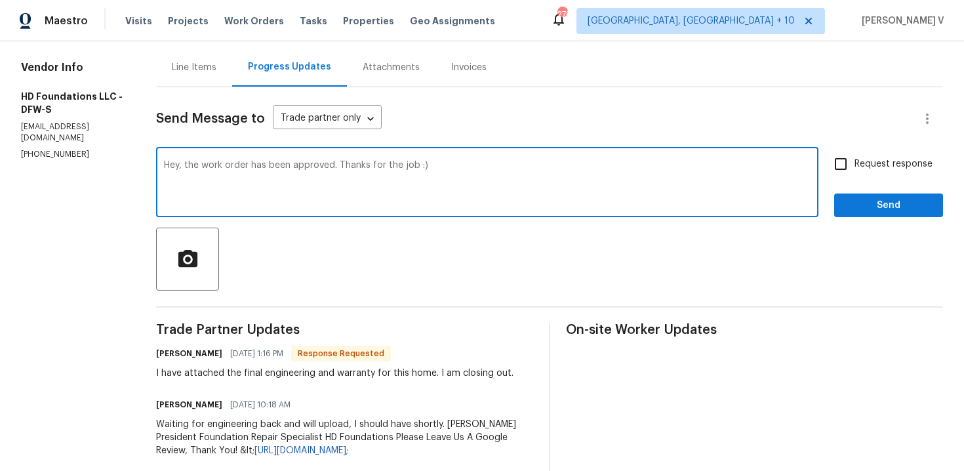
drag, startPoint x: 384, startPoint y: 167, endPoint x: 630, endPoint y: 169, distance: 246.0
click at [630, 169] on textarea "Hey, the work order has been approved. Thanks for the job :)" at bounding box center [487, 184] width 647 height 46
type textarea "Hey, the work order has been approved. Thanks."
click at [901, 214] on button "Send" at bounding box center [889, 206] width 109 height 24
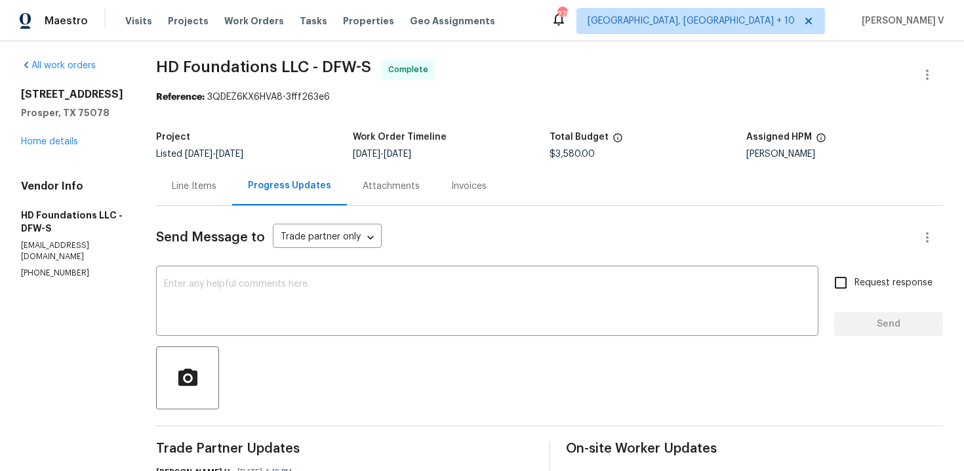
scroll to position [0, 0]
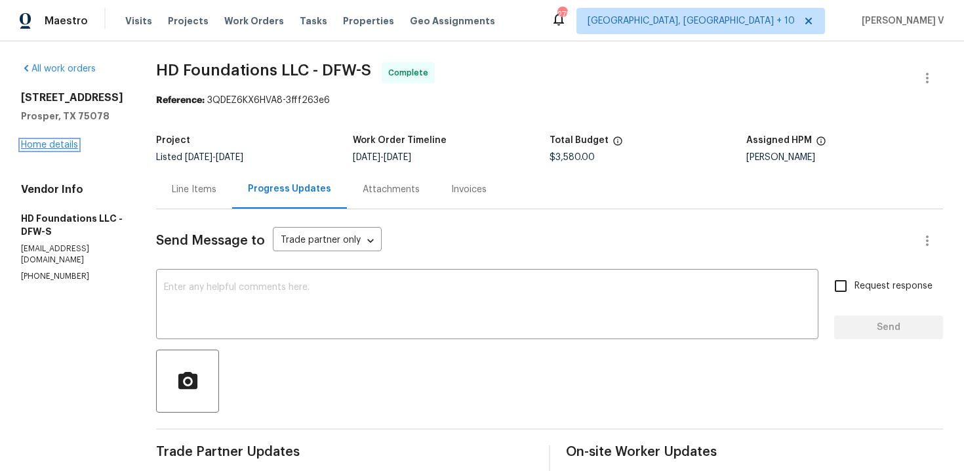
click at [59, 147] on link "Home details" at bounding box center [49, 144] width 57 height 9
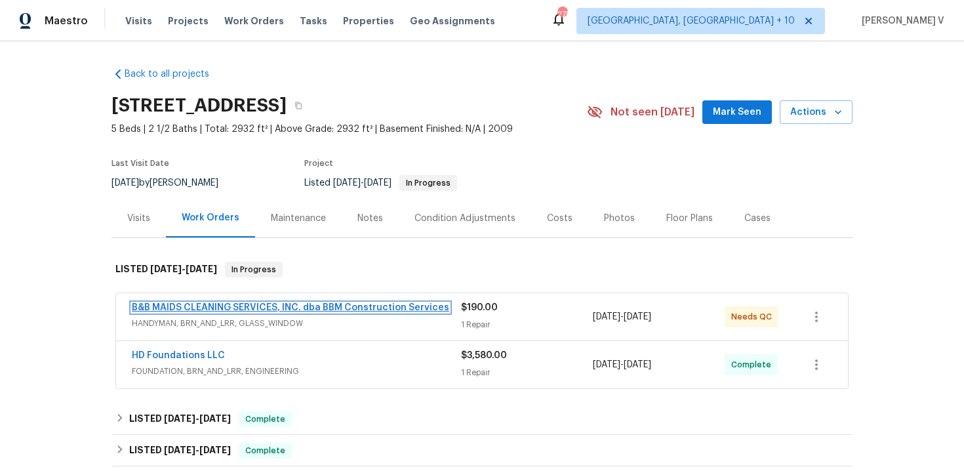
click at [259, 308] on link "B&B MAIDS CLEANING SERVICES, INC. dba BBM Construction Services" at bounding box center [291, 307] width 318 height 9
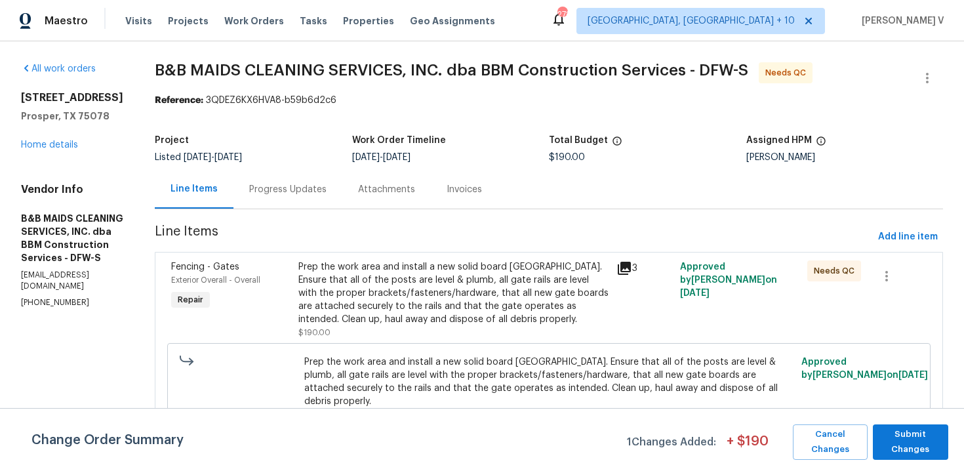
click at [327, 183] on div "Progress Updates" at bounding box center [287, 189] width 77 height 13
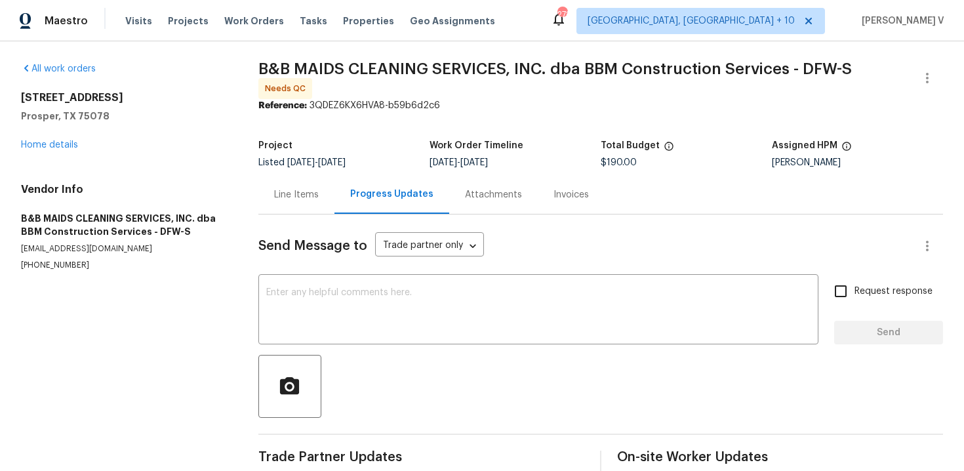
scroll to position [72, 0]
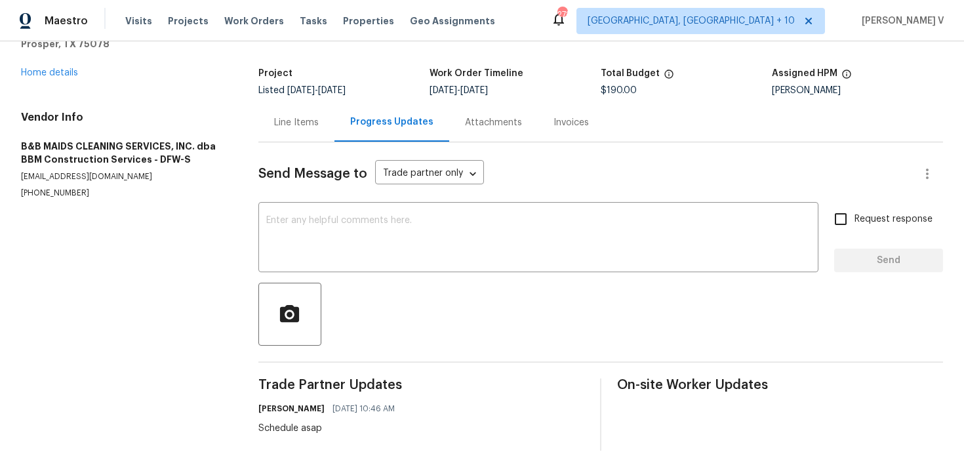
click at [267, 108] on div "Line Items" at bounding box center [296, 122] width 76 height 39
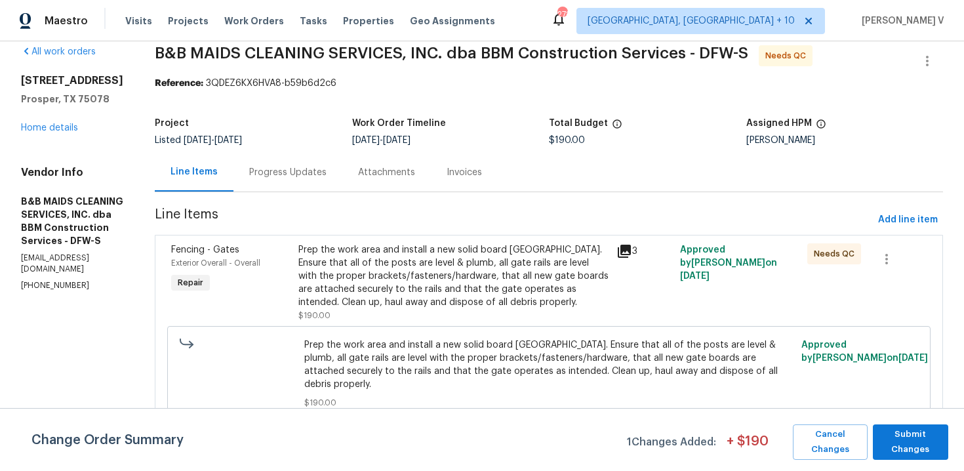
scroll to position [17, 0]
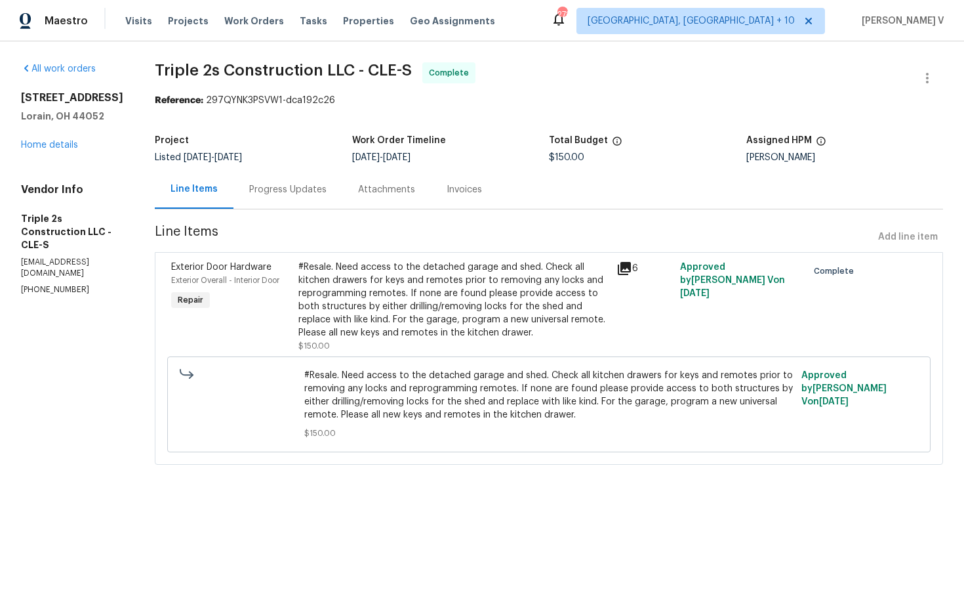
click at [300, 192] on div "Progress Updates" at bounding box center [287, 189] width 77 height 13
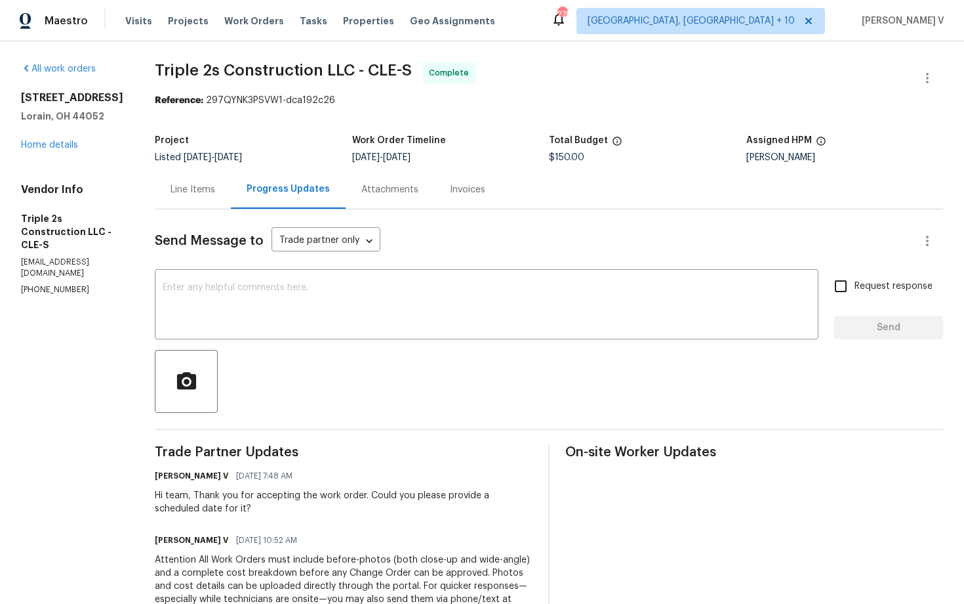
click at [207, 194] on div "Line Items" at bounding box center [193, 189] width 45 height 13
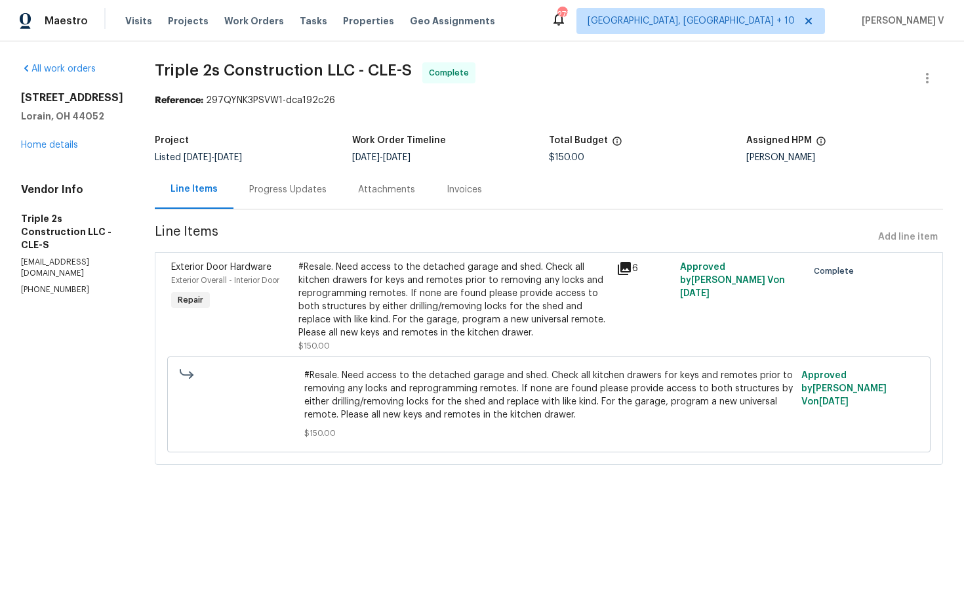
click at [286, 183] on div "Progress Updates" at bounding box center [287, 189] width 77 height 13
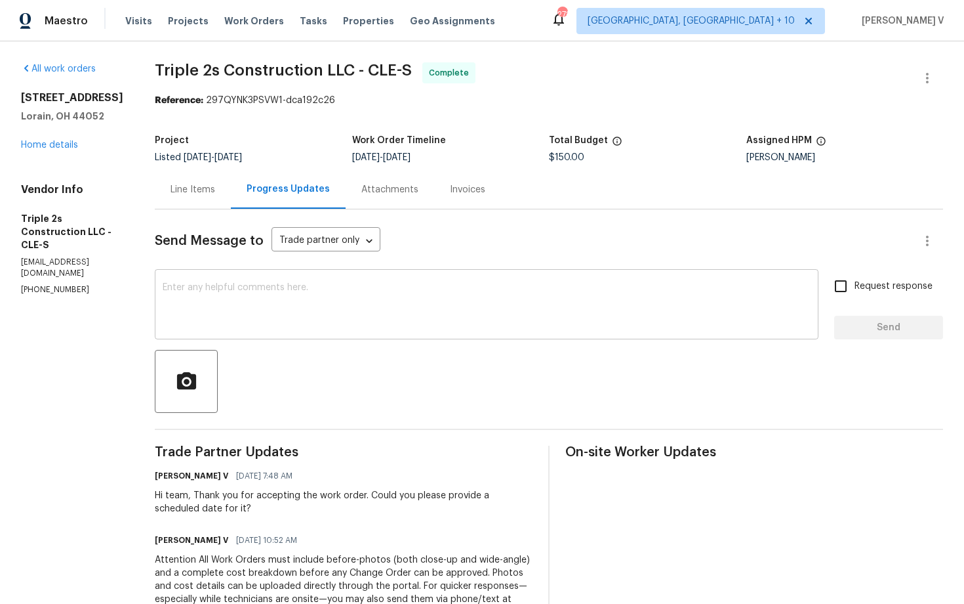
click at [318, 323] on textarea at bounding box center [487, 306] width 648 height 46
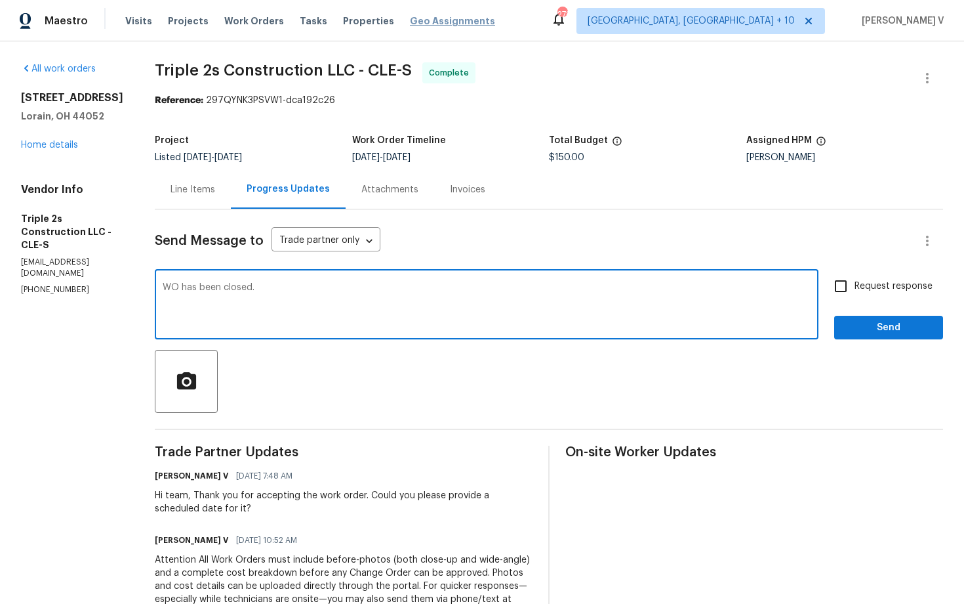
type textarea "WO has been closed."
click at [874, 332] on span "Send" at bounding box center [889, 328] width 88 height 16
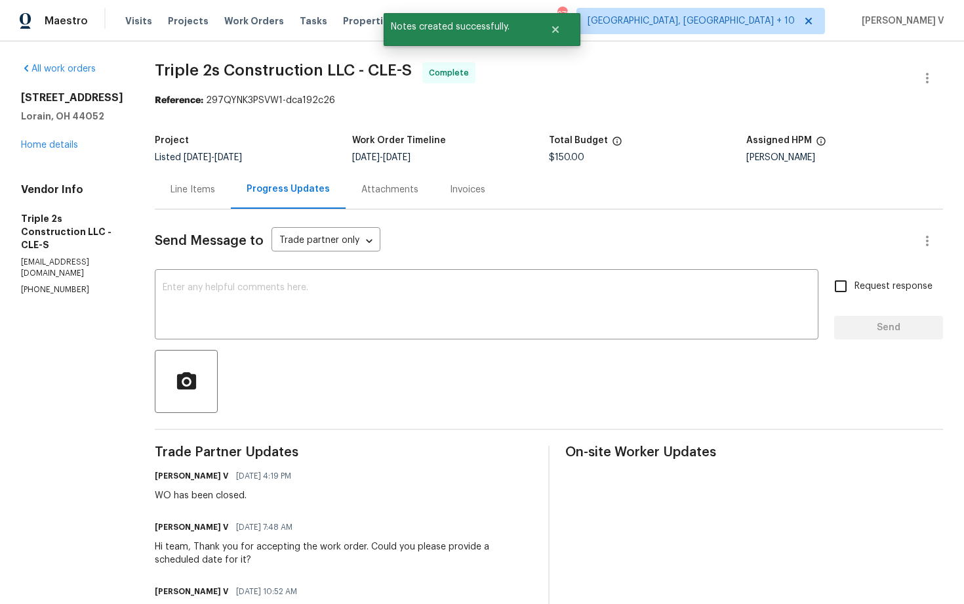
click at [245, 186] on div "Progress Updates" at bounding box center [288, 189] width 115 height 39
click at [199, 183] on div "Line Items" at bounding box center [193, 189] width 45 height 13
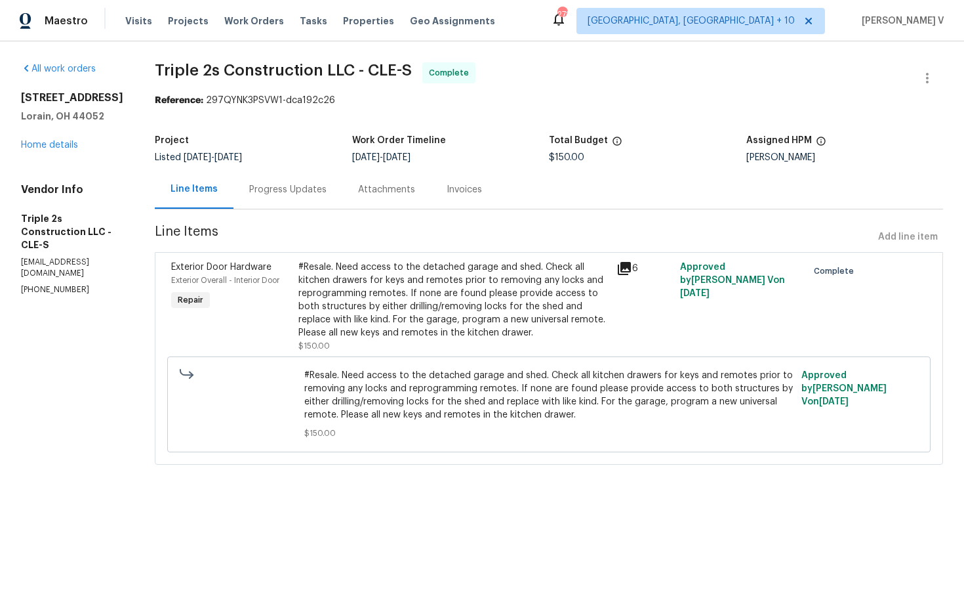
click at [245, 177] on div "Progress Updates" at bounding box center [288, 189] width 109 height 39
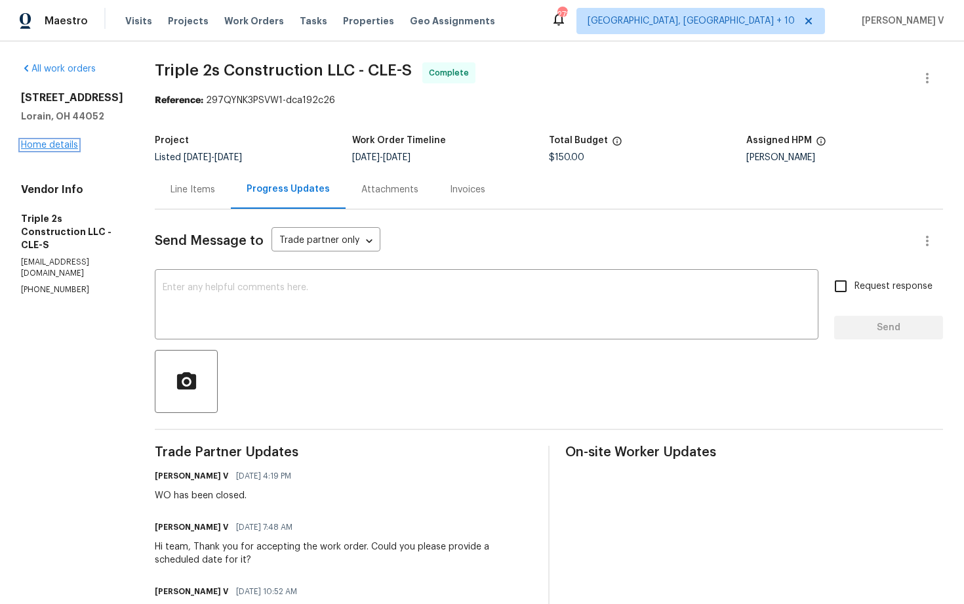
click at [53, 144] on link "Home details" at bounding box center [49, 144] width 57 height 9
